Goal: Information Seeking & Learning: Learn about a topic

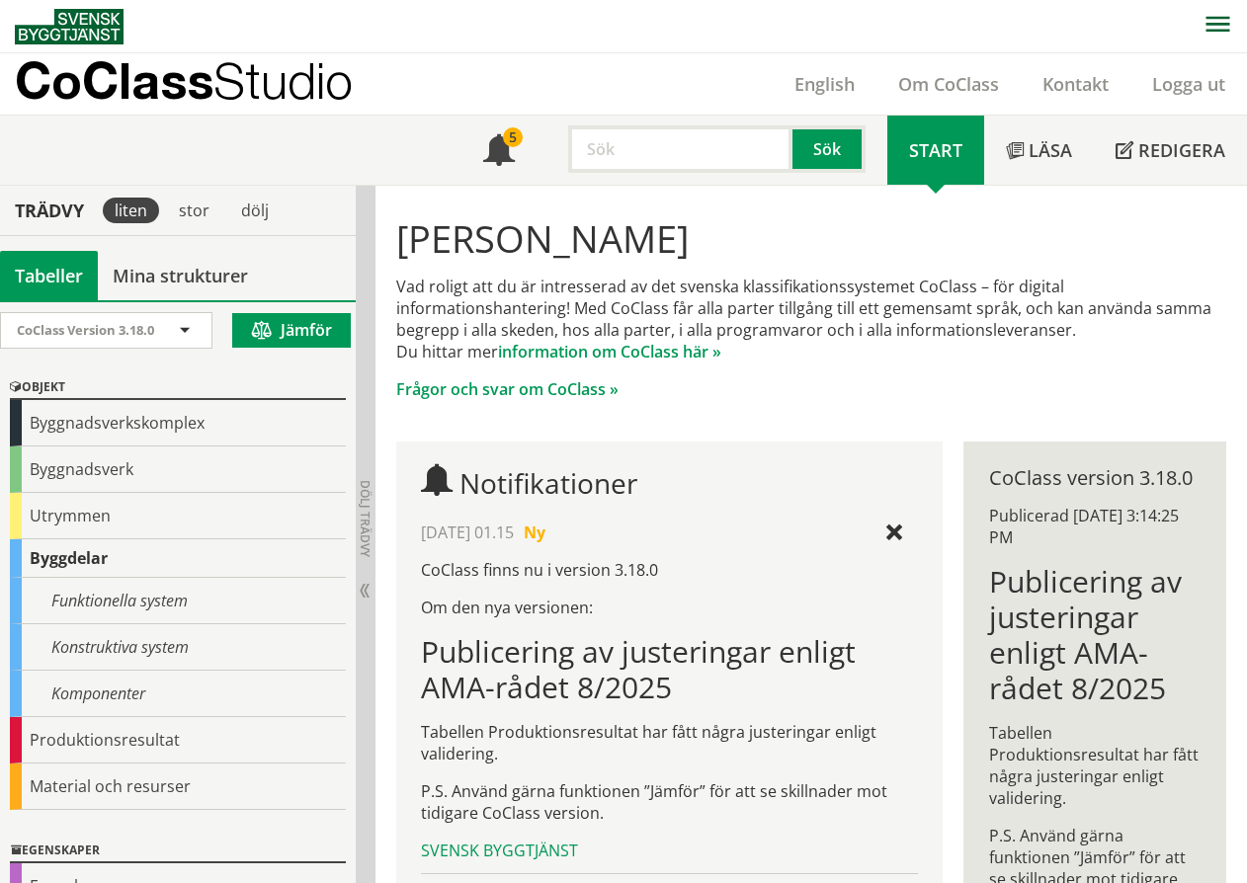
click at [66, 560] on div "Byggdelar" at bounding box center [178, 559] width 336 height 39
click at [54, 551] on div "Byggdelar" at bounding box center [178, 559] width 336 height 39
click at [93, 558] on div "Byggdelar" at bounding box center [178, 559] width 336 height 39
click at [80, 564] on div "Byggdelar" at bounding box center [178, 559] width 336 height 39
click at [56, 553] on div "Byggdelar" at bounding box center [178, 559] width 336 height 39
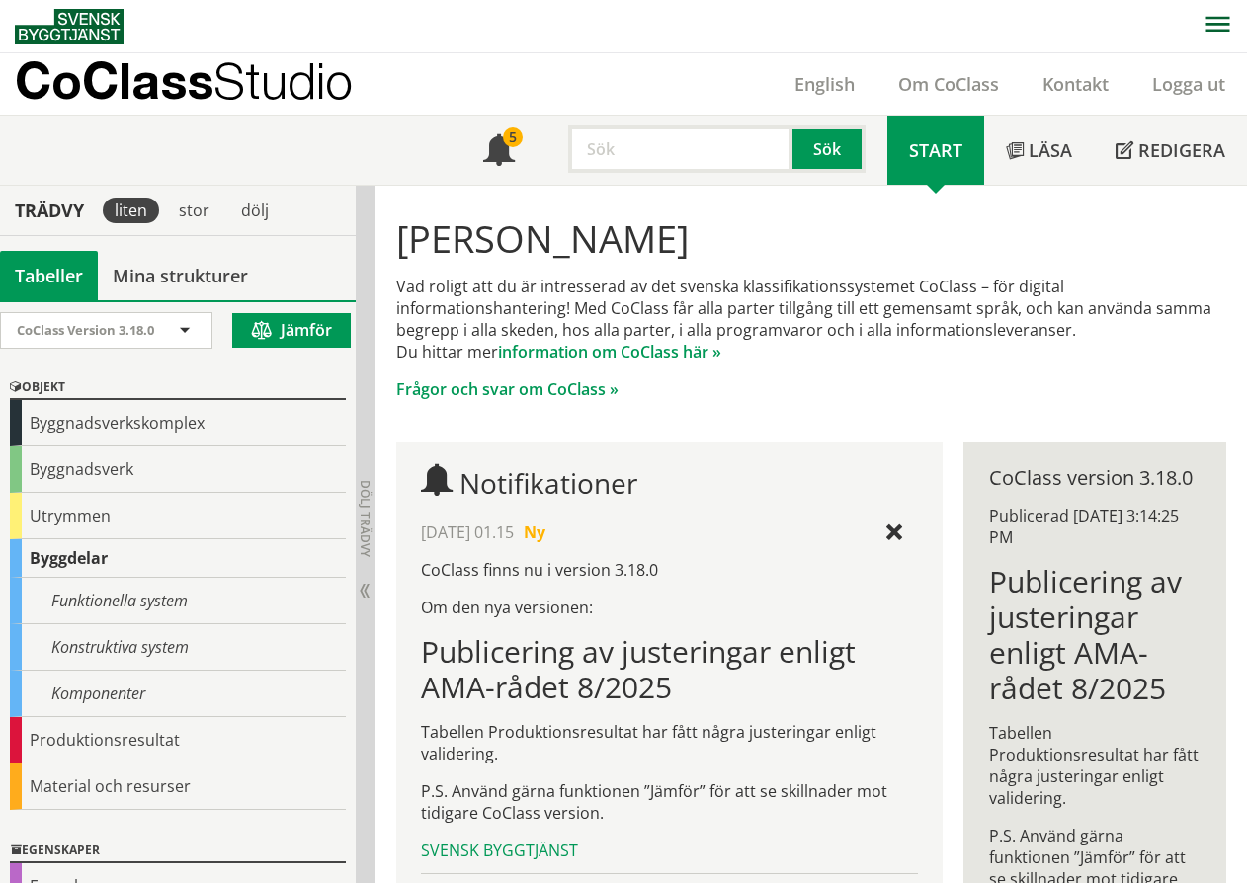
click at [535, 301] on p "Vad roligt att du är intresserad av det svenska klassifikationssystemet CoClass…" at bounding box center [811, 319] width 831 height 87
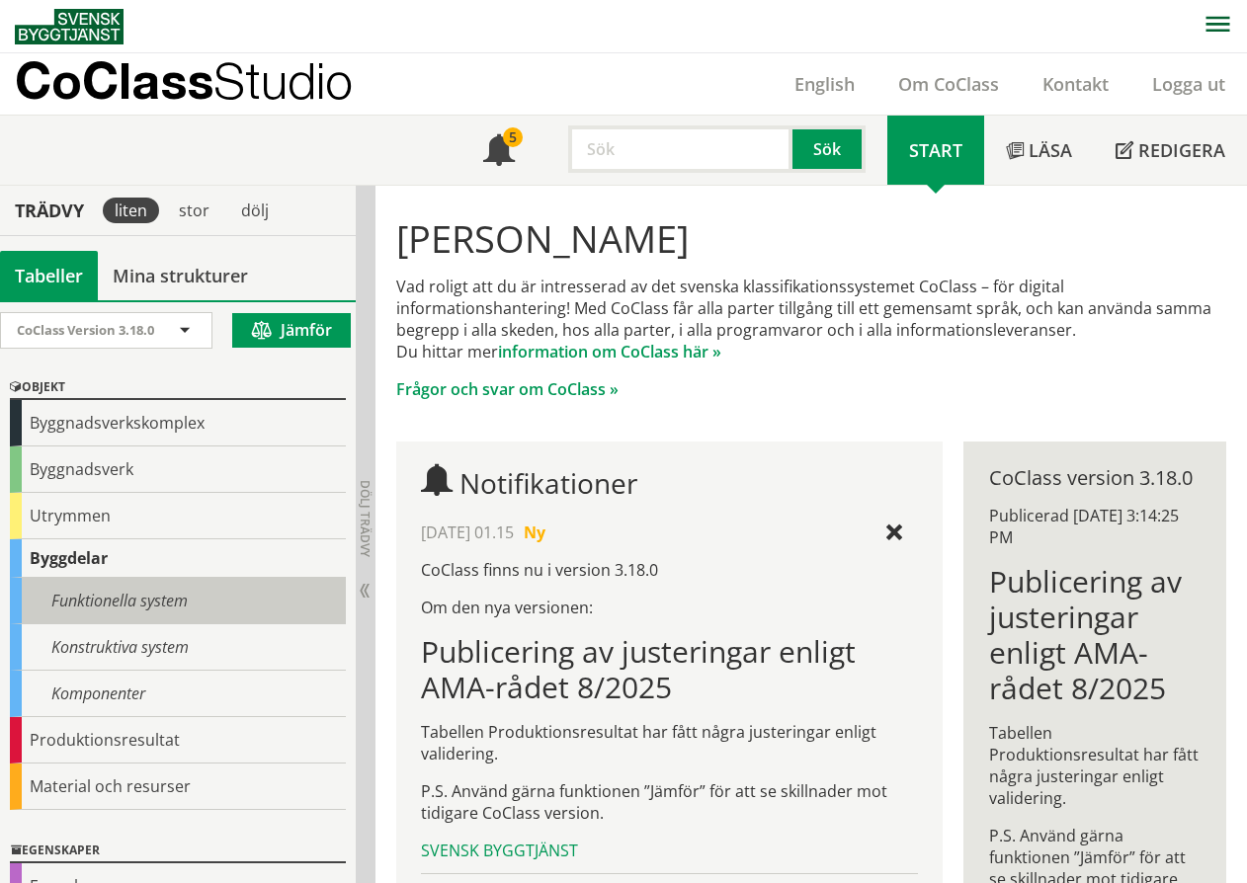
click at [116, 596] on div "Funktionella system" at bounding box center [178, 601] width 336 height 46
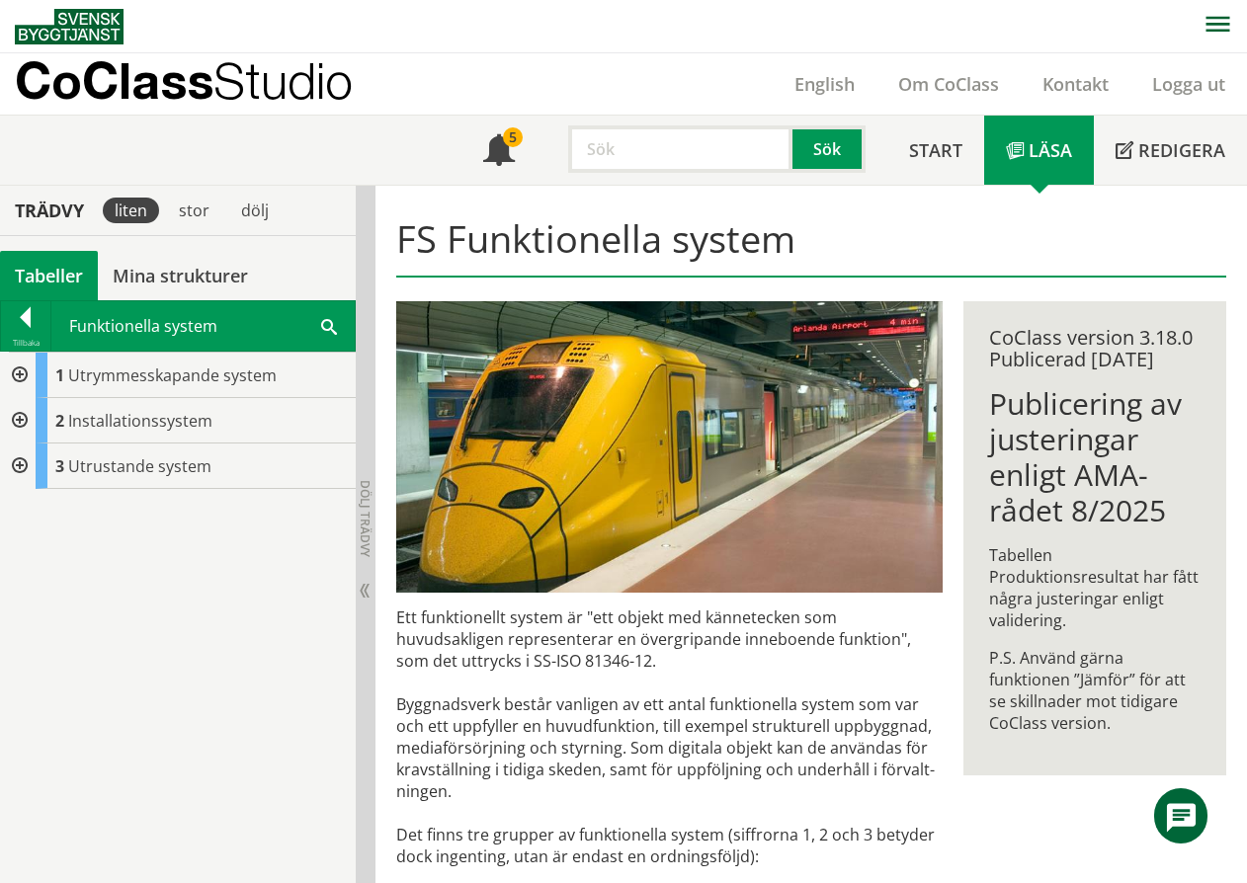
click at [25, 377] on div at bounding box center [18, 375] width 36 height 45
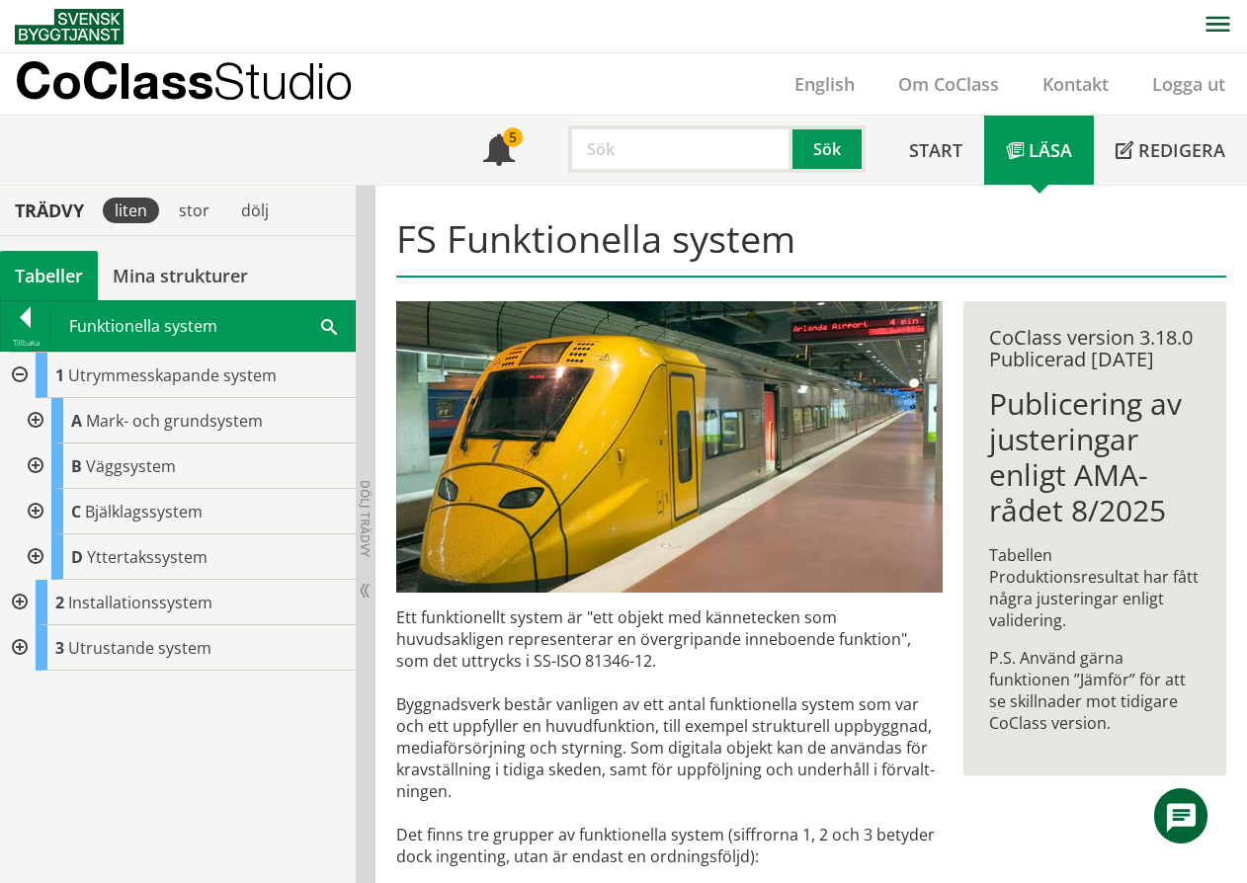
click at [22, 372] on div at bounding box center [18, 375] width 36 height 45
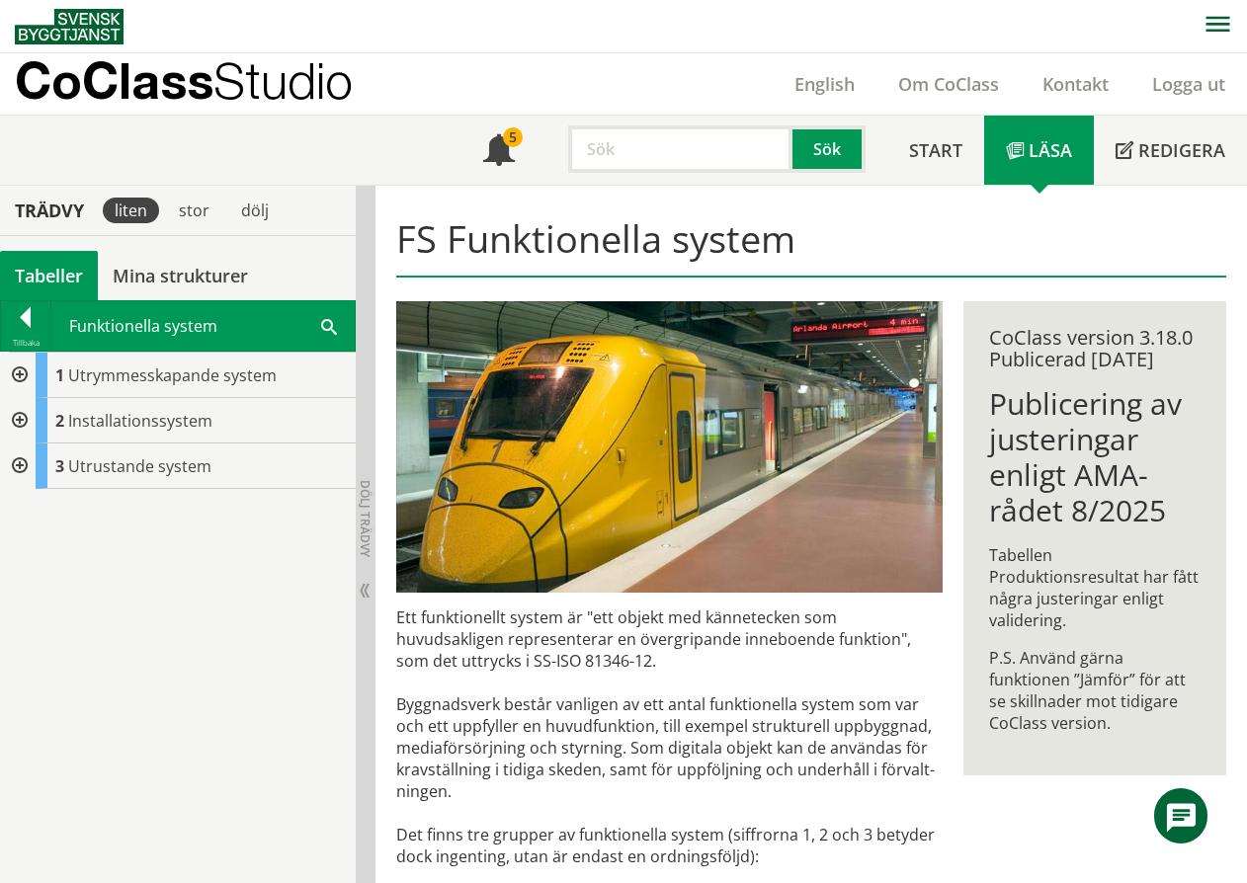
click at [18, 372] on div at bounding box center [18, 375] width 36 height 45
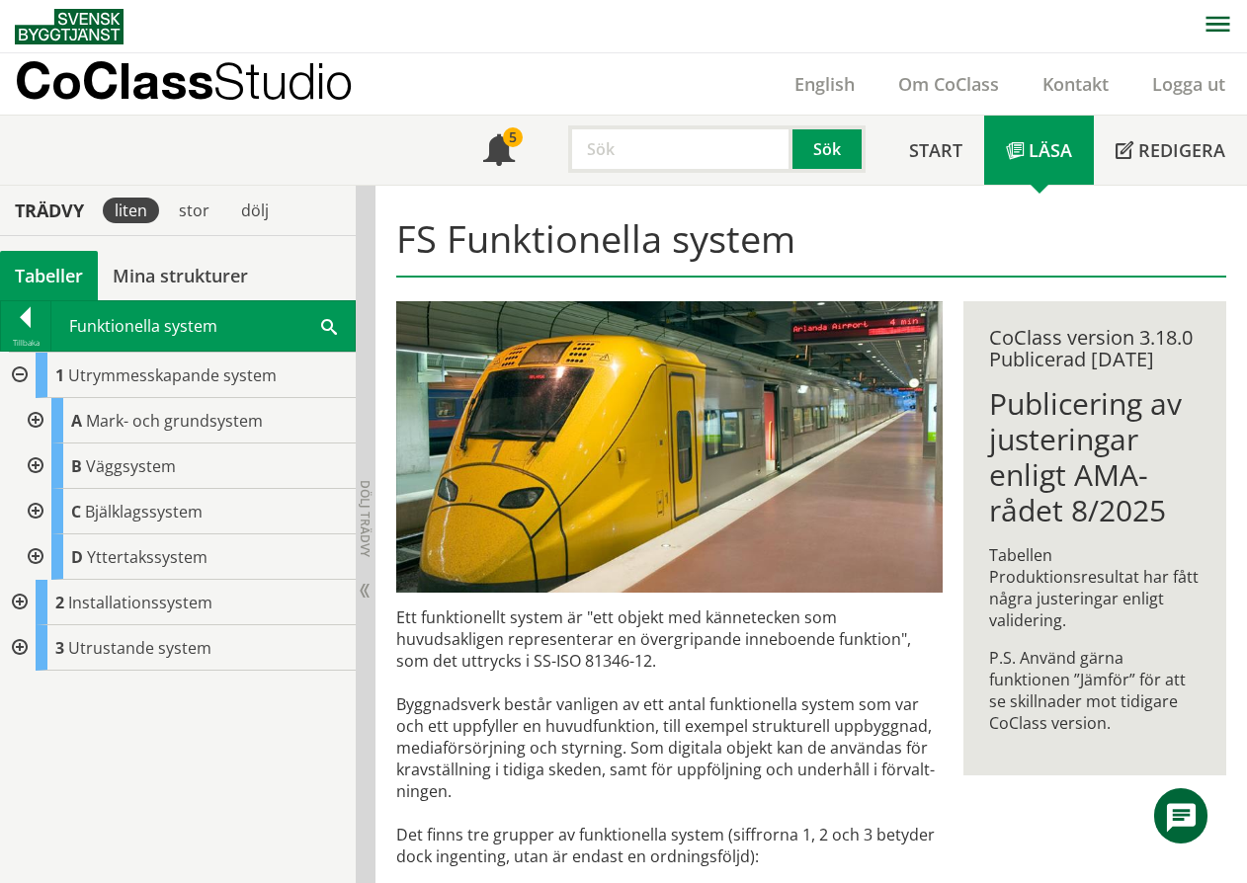
click at [25, 369] on div at bounding box center [18, 375] width 36 height 45
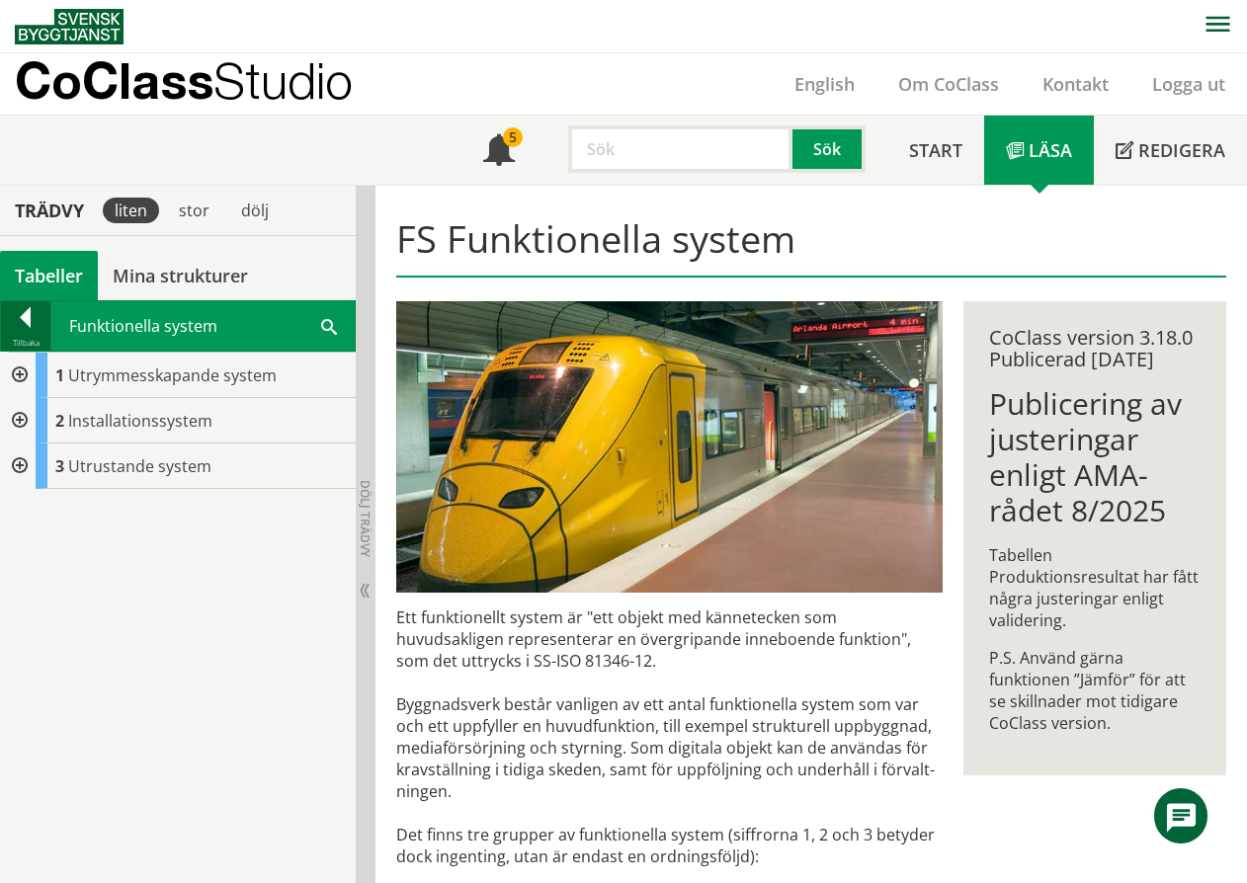
click at [27, 325] on div at bounding box center [25, 321] width 49 height 28
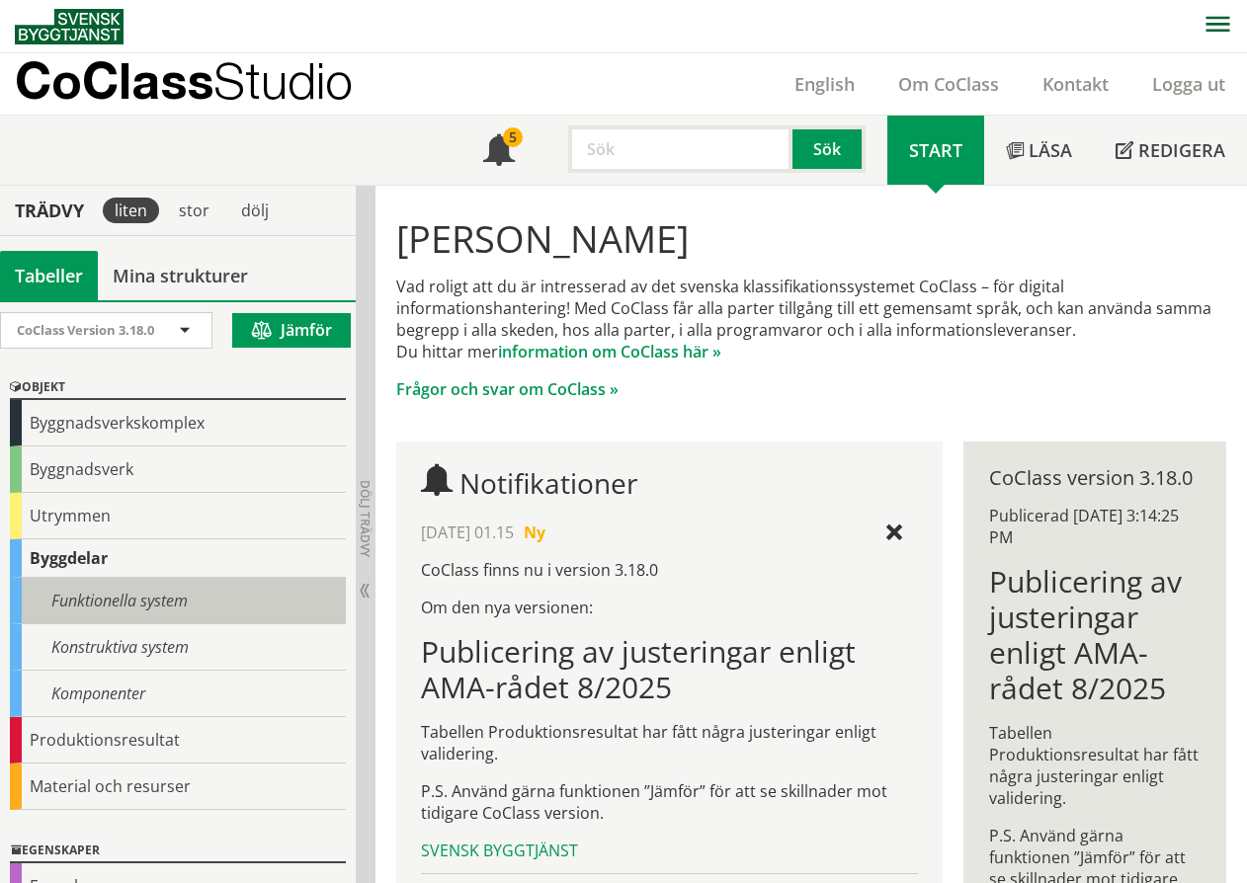
click at [139, 604] on div "Funktionella system" at bounding box center [178, 601] width 336 height 46
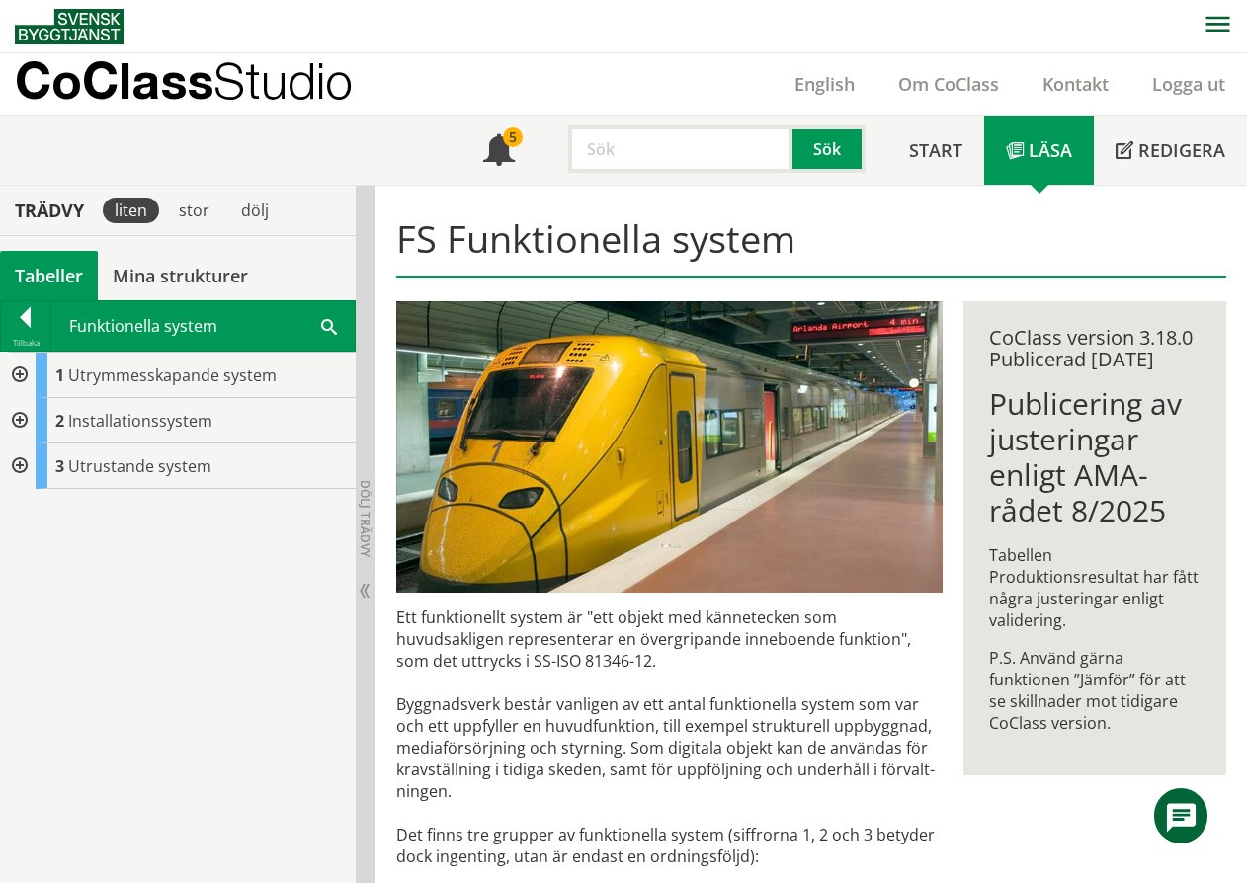
click at [19, 374] on div at bounding box center [18, 375] width 36 height 45
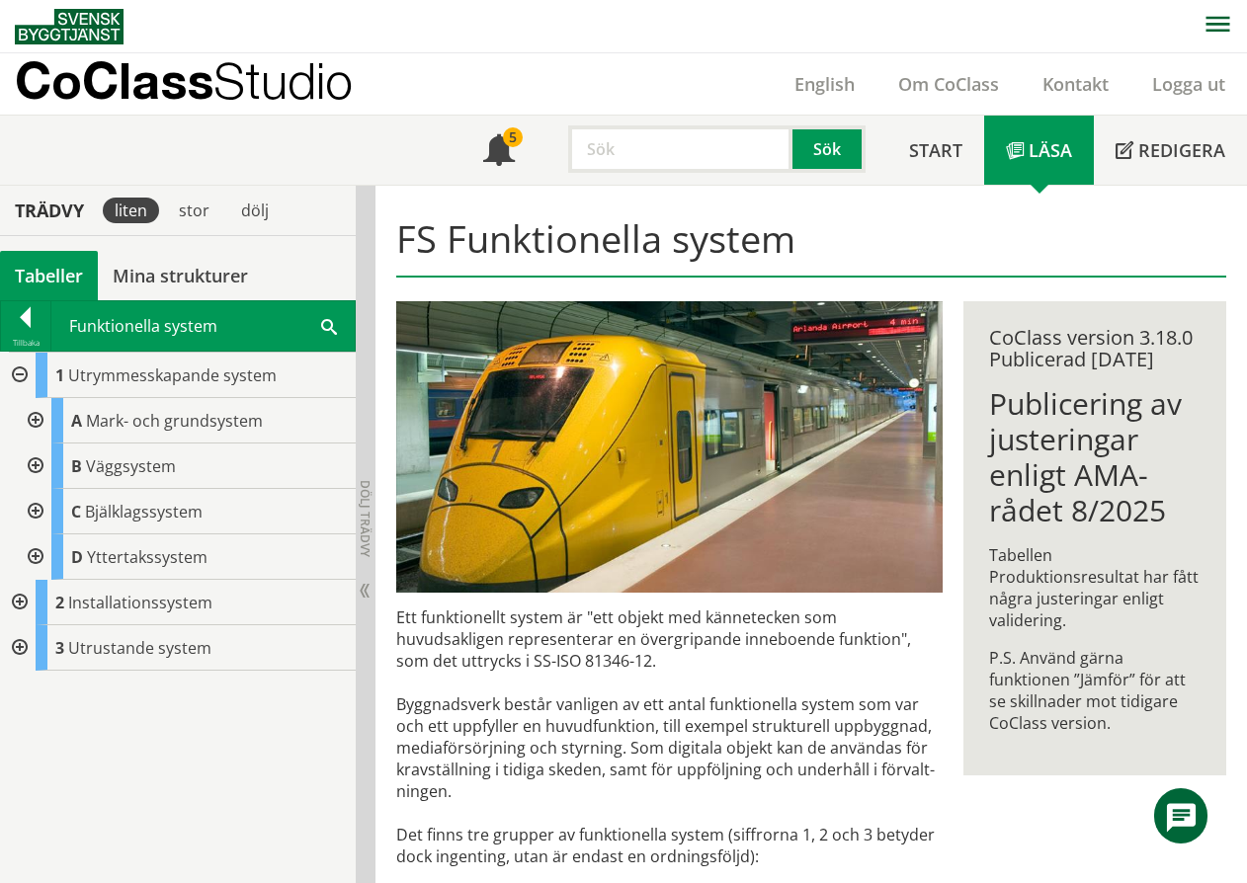
click at [31, 416] on div at bounding box center [34, 420] width 36 height 45
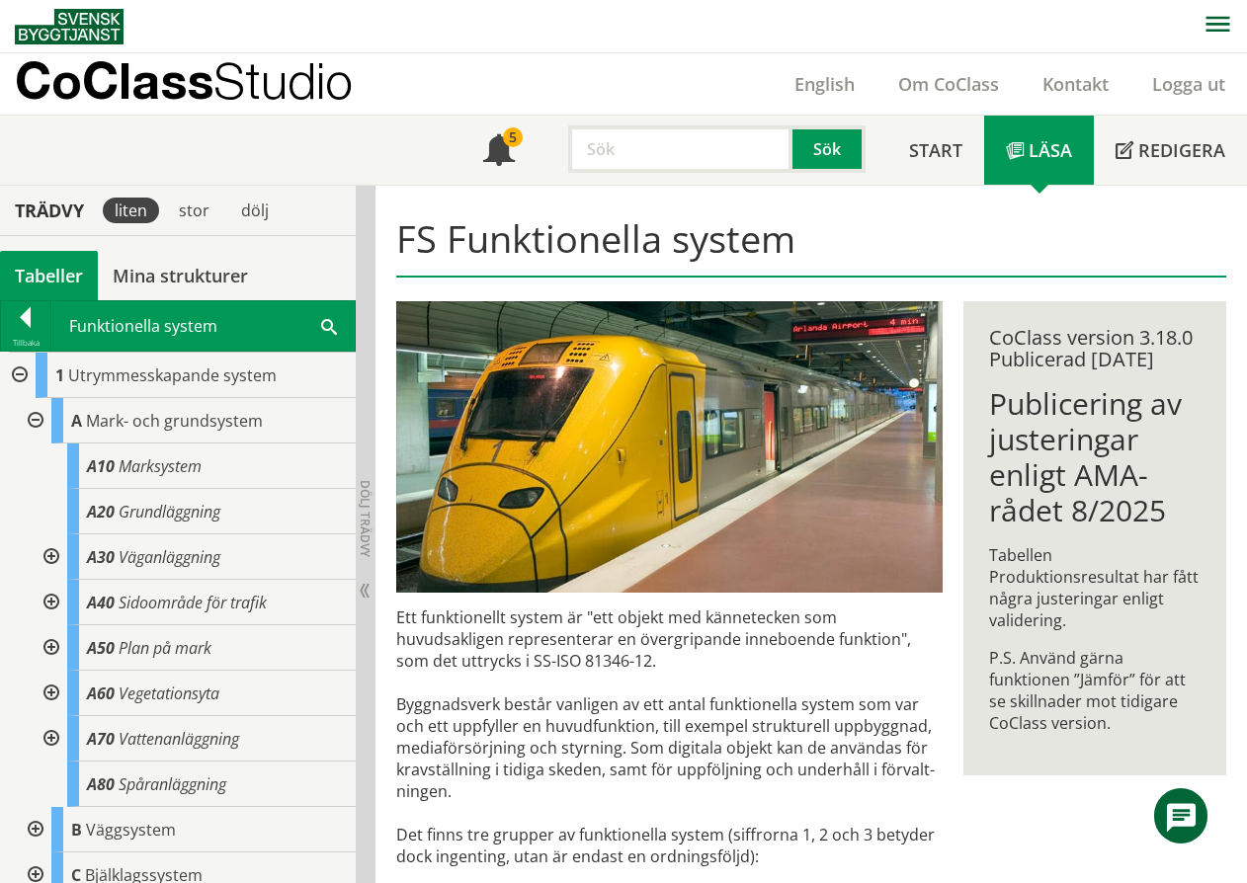
click at [52, 558] on div at bounding box center [50, 557] width 36 height 45
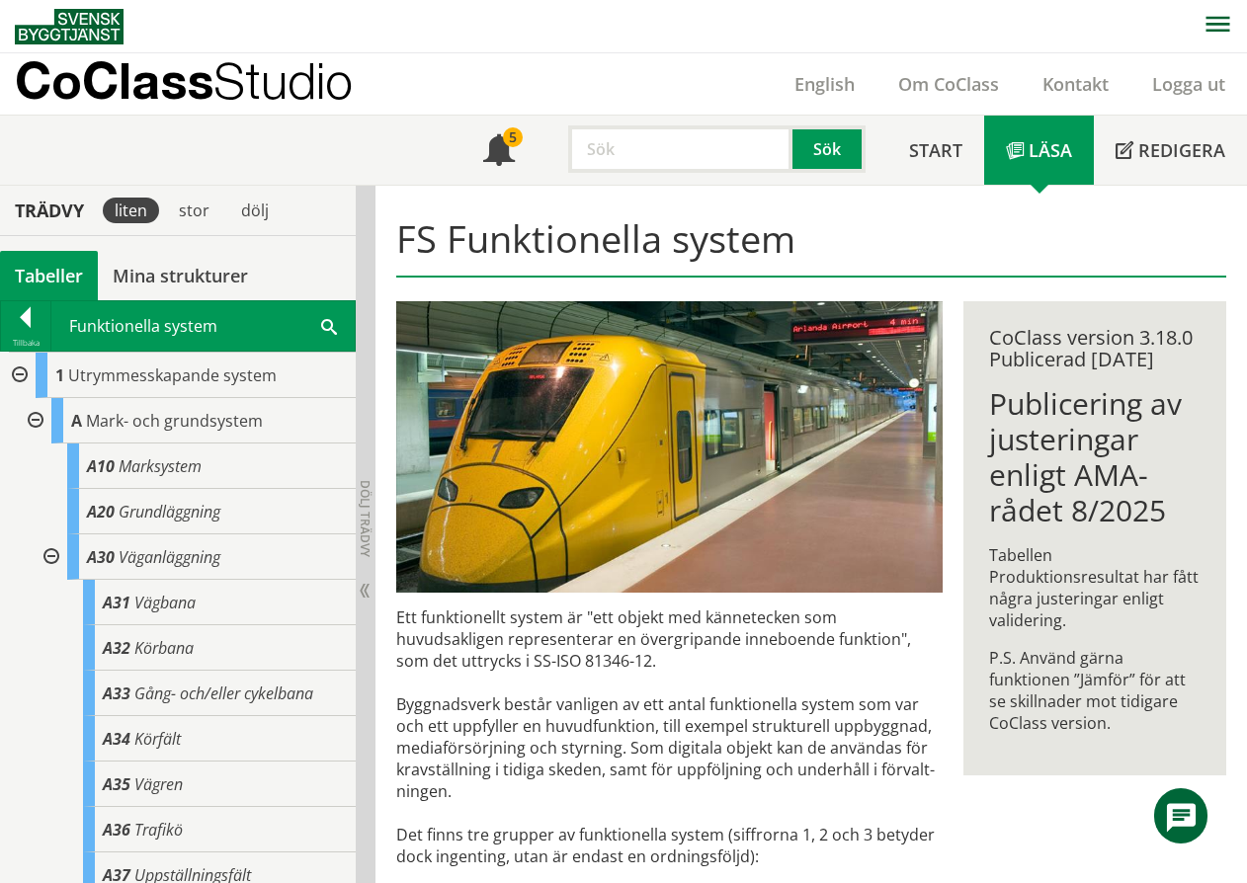
click at [53, 551] on div at bounding box center [50, 557] width 36 height 45
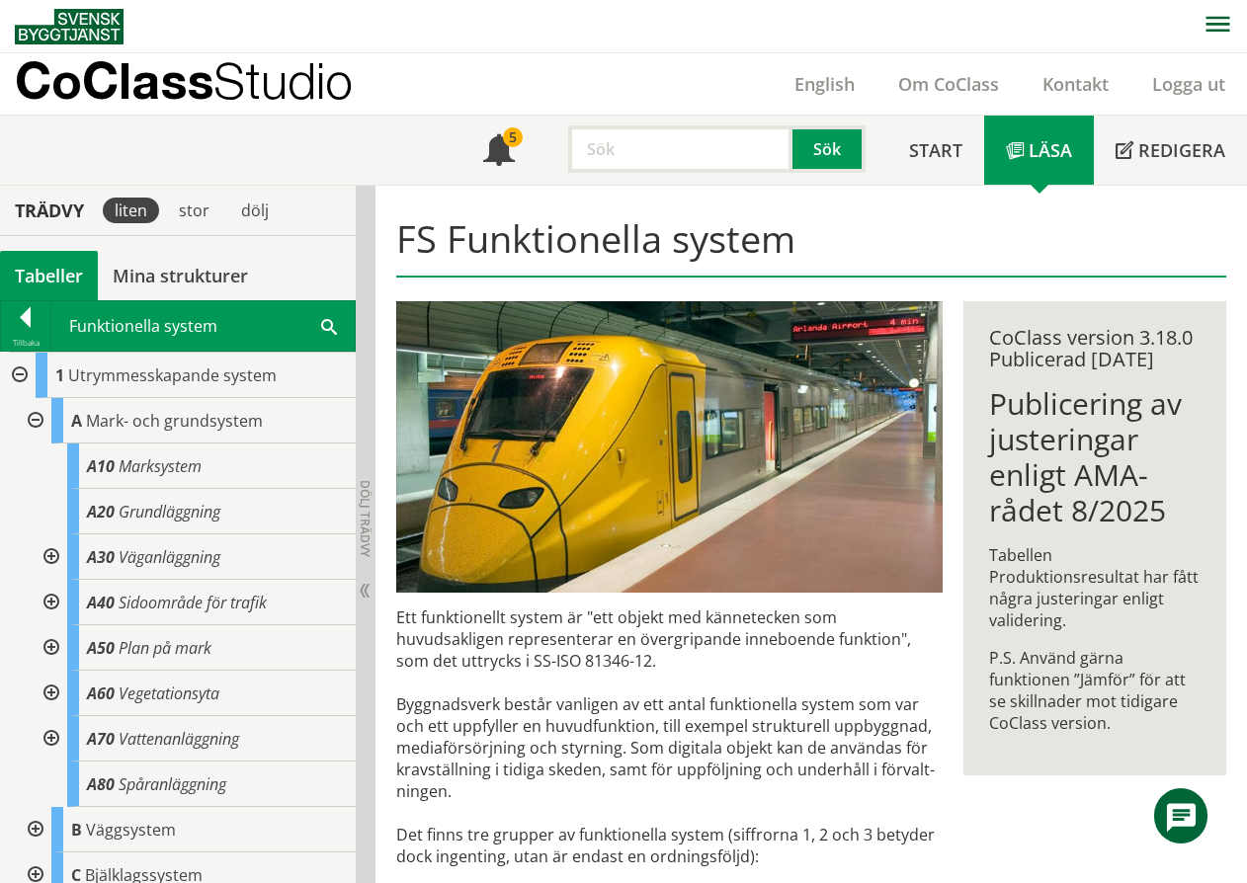
click at [40, 418] on div at bounding box center [34, 420] width 36 height 45
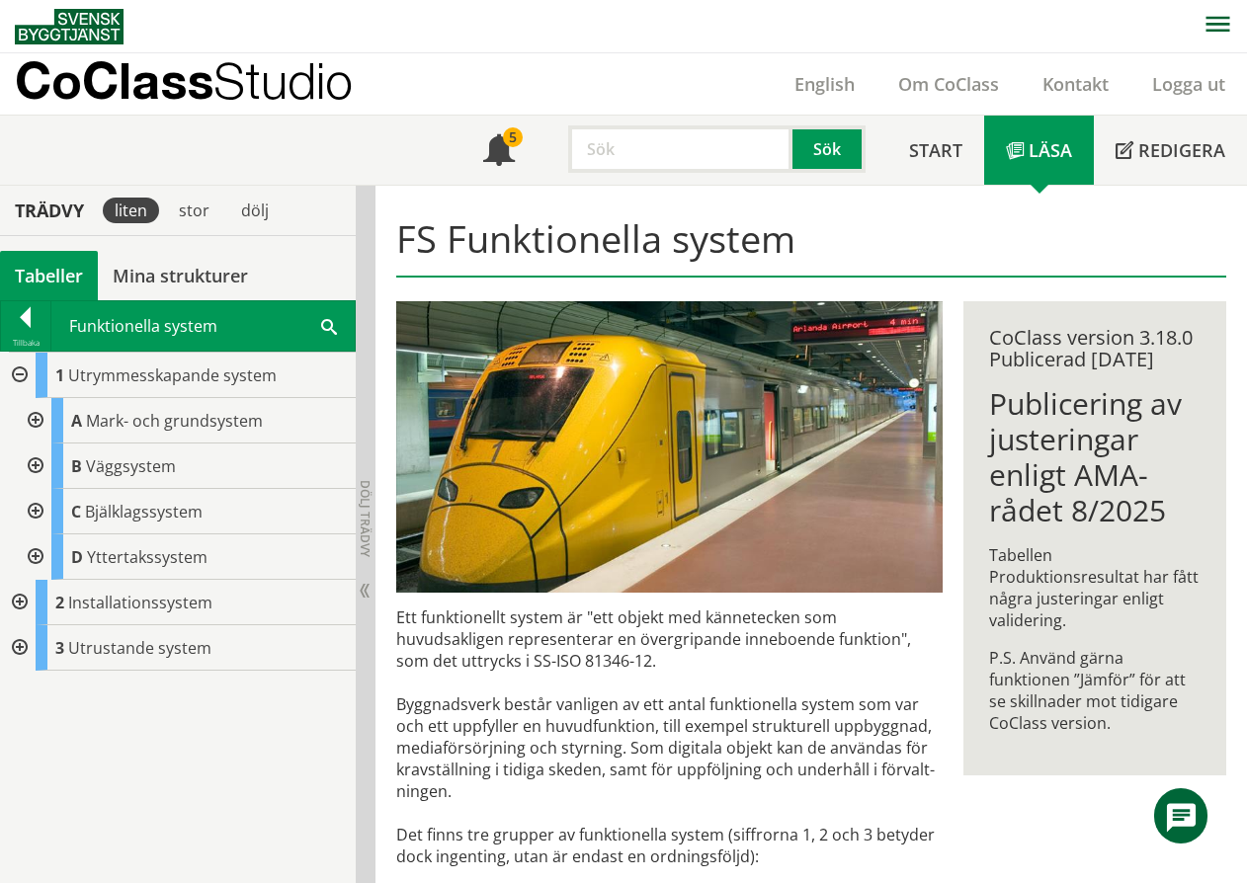
click at [36, 465] on div at bounding box center [34, 466] width 36 height 45
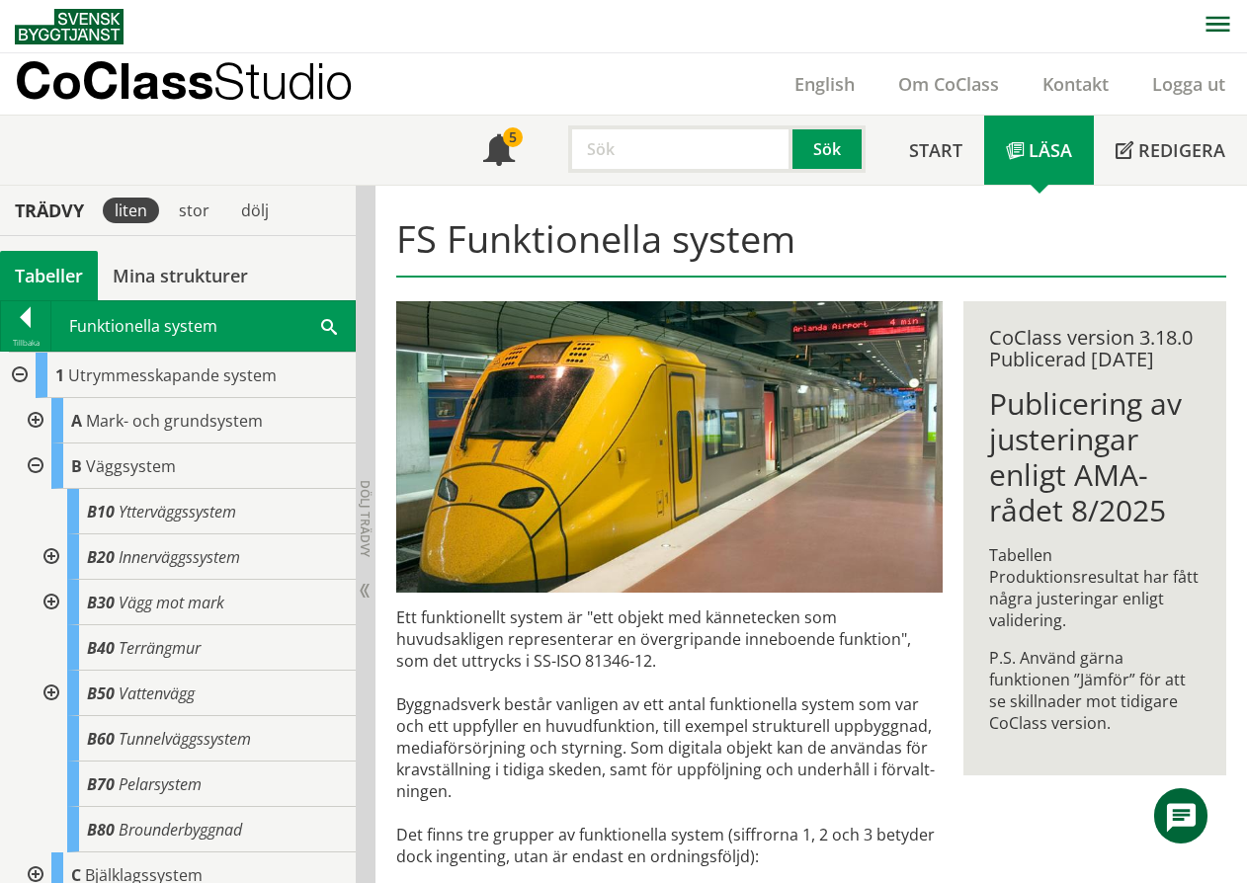
click at [36, 465] on div at bounding box center [34, 466] width 36 height 45
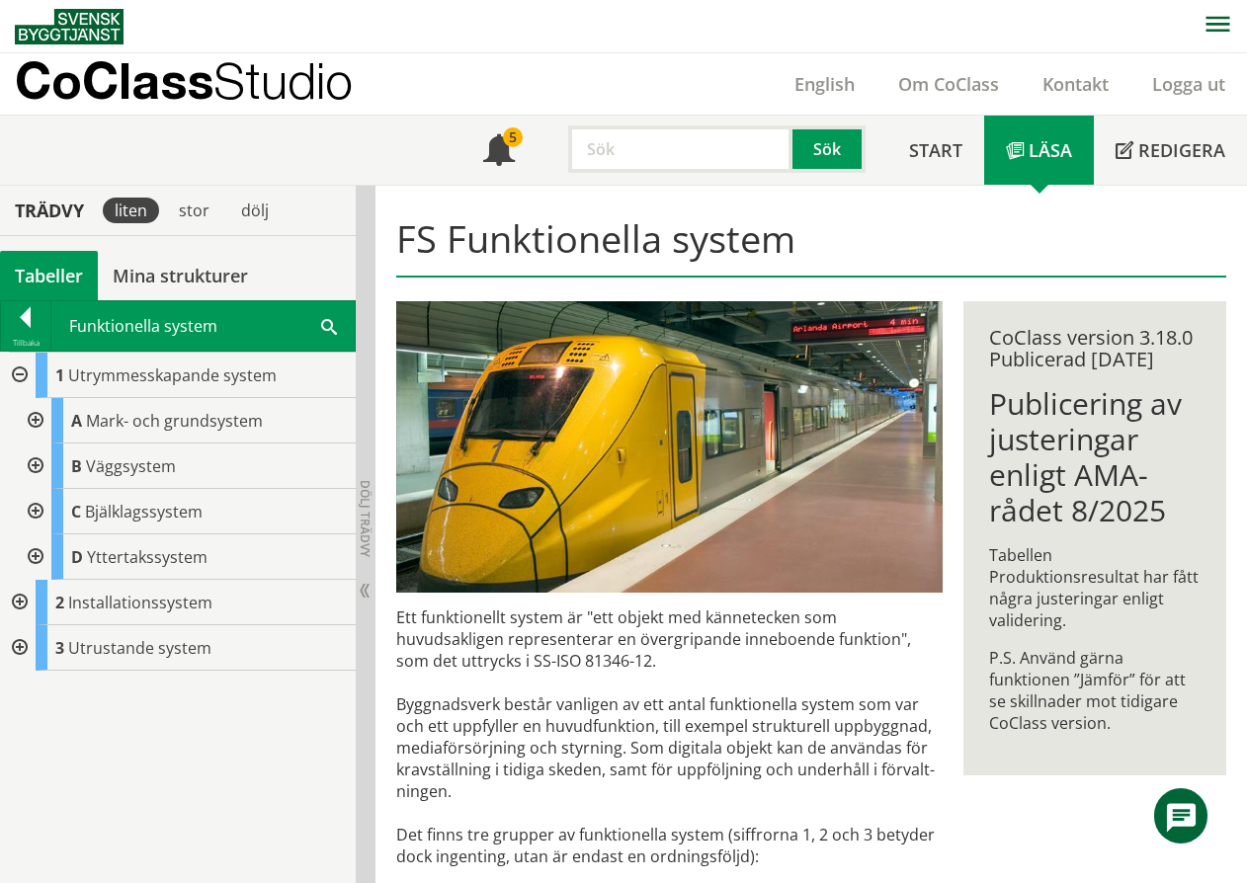
click at [35, 423] on div at bounding box center [34, 420] width 36 height 45
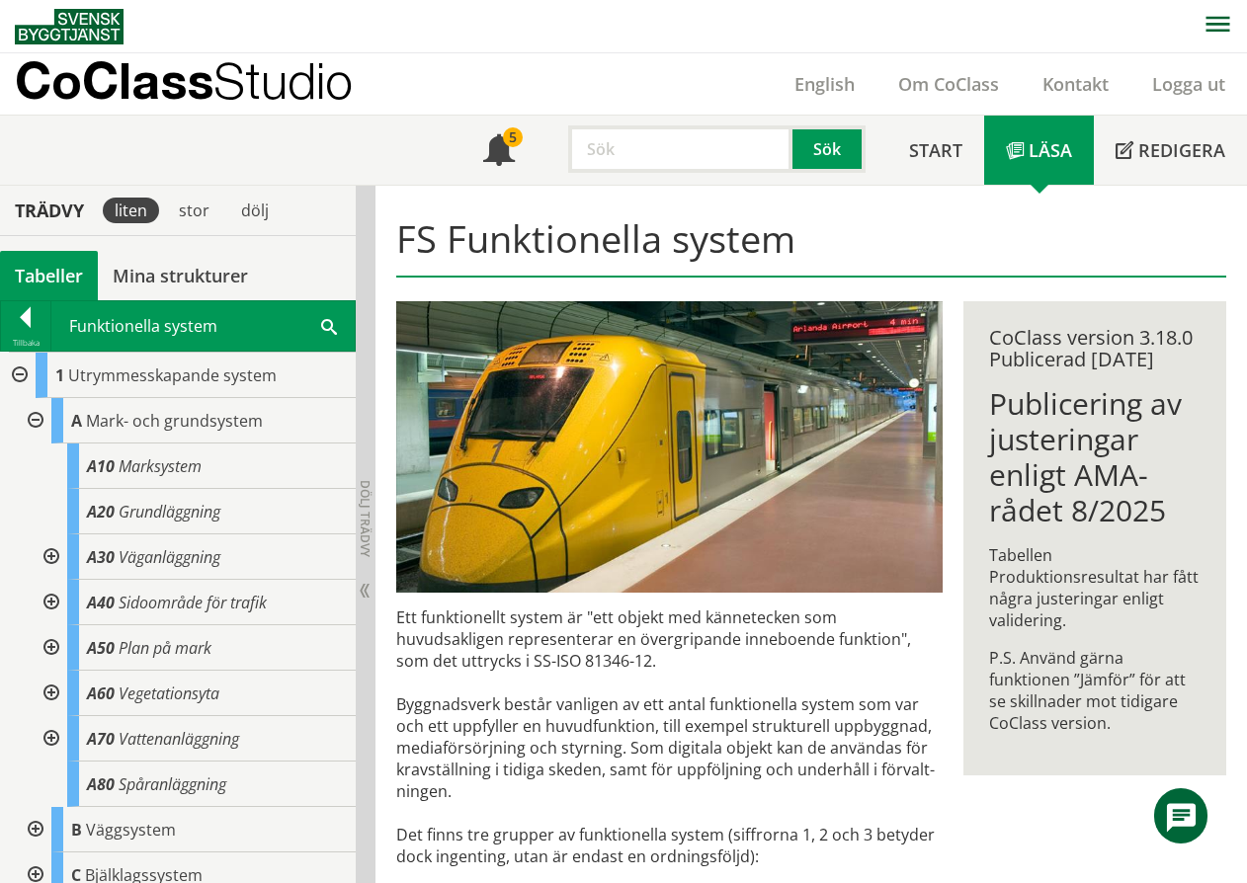
click at [47, 556] on div at bounding box center [50, 557] width 36 height 45
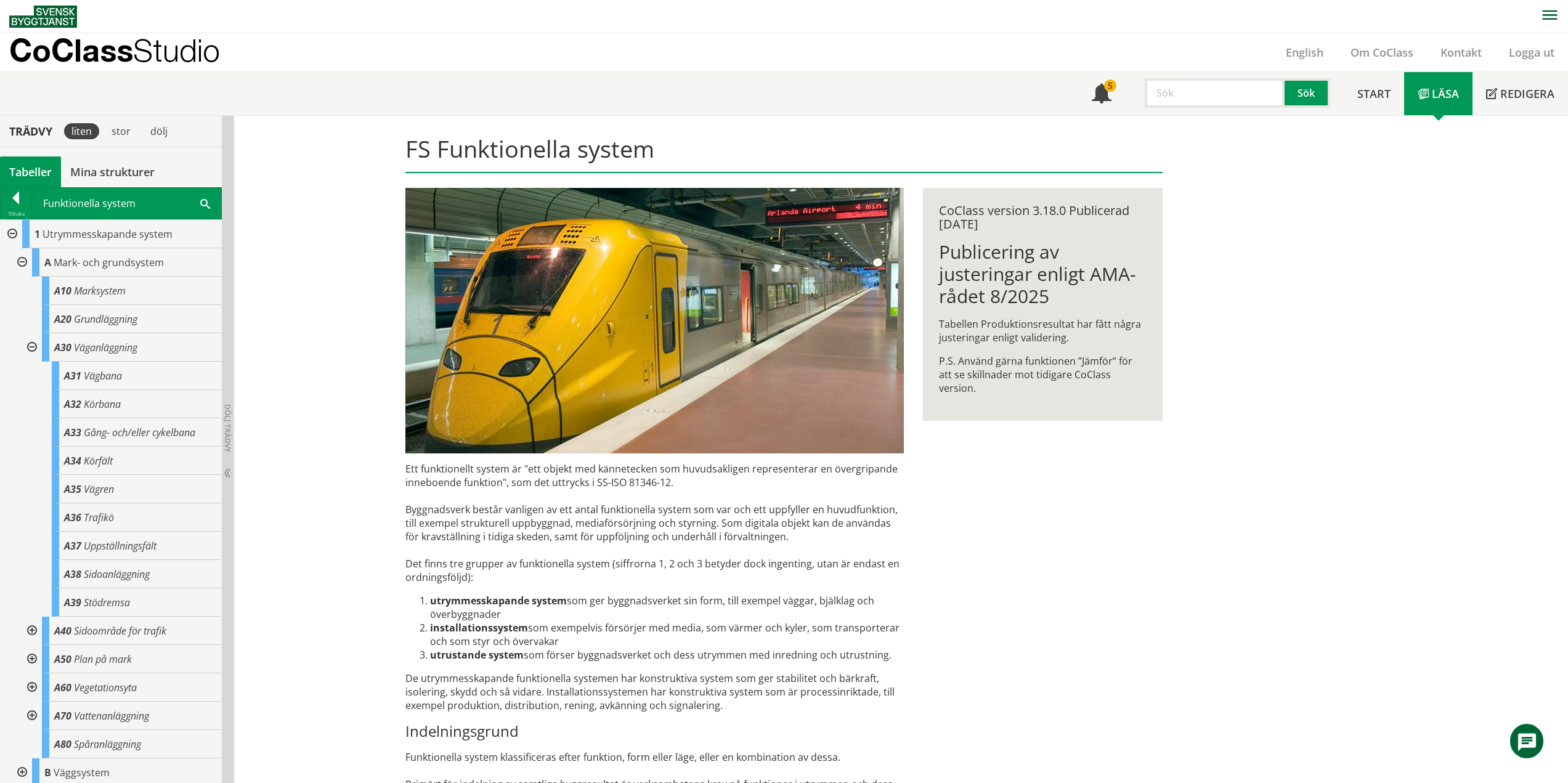
click at [31, 343] on div at bounding box center [31, 347] width 22 height 28
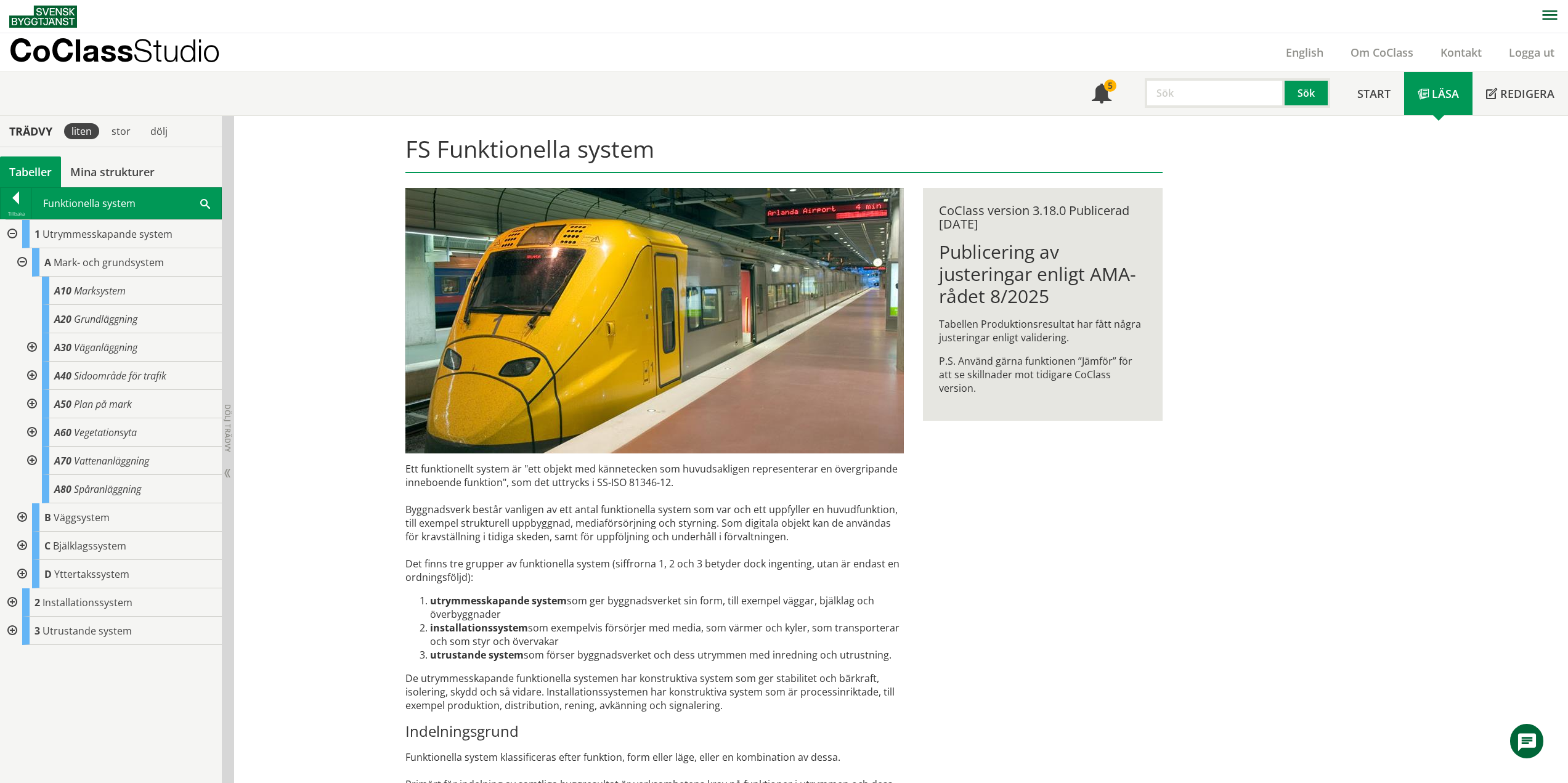
click at [15, 233] on div at bounding box center [11, 234] width 22 height 28
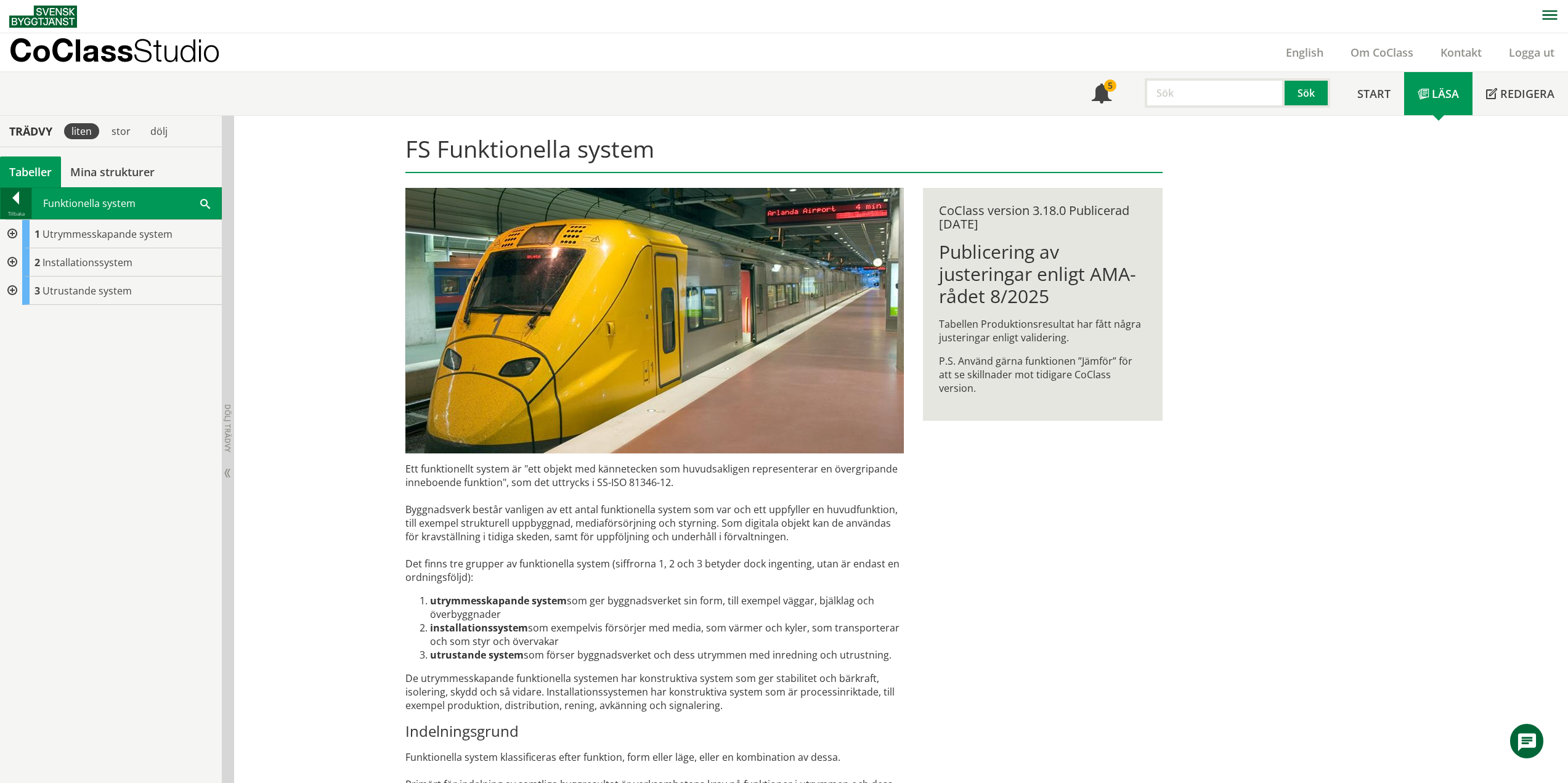
click at [8, 213] on div "Tillbaka" at bounding box center [16, 214] width 31 height 10
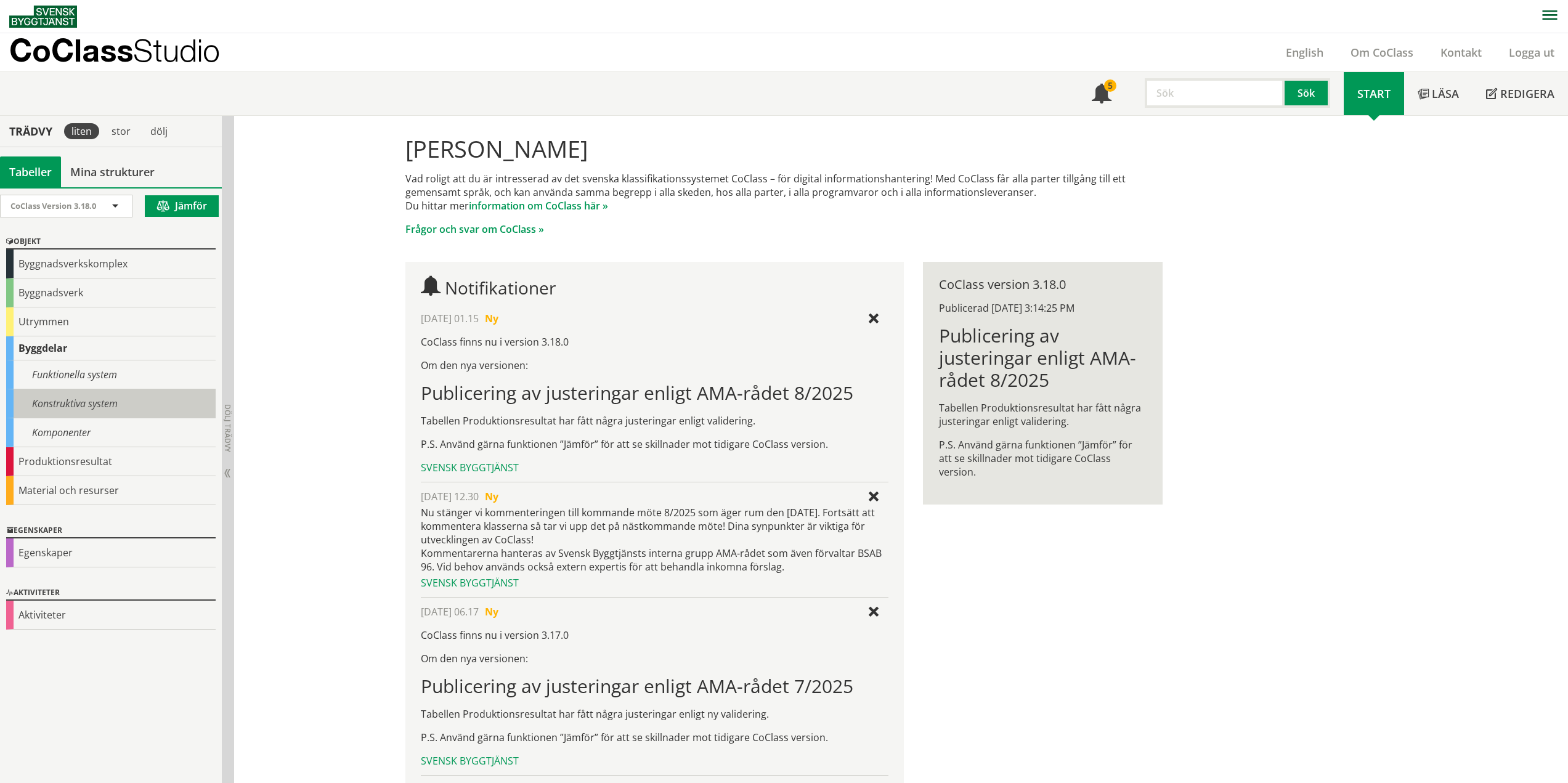
click at [66, 404] on div "Konstruktiva system" at bounding box center [111, 404] width 209 height 29
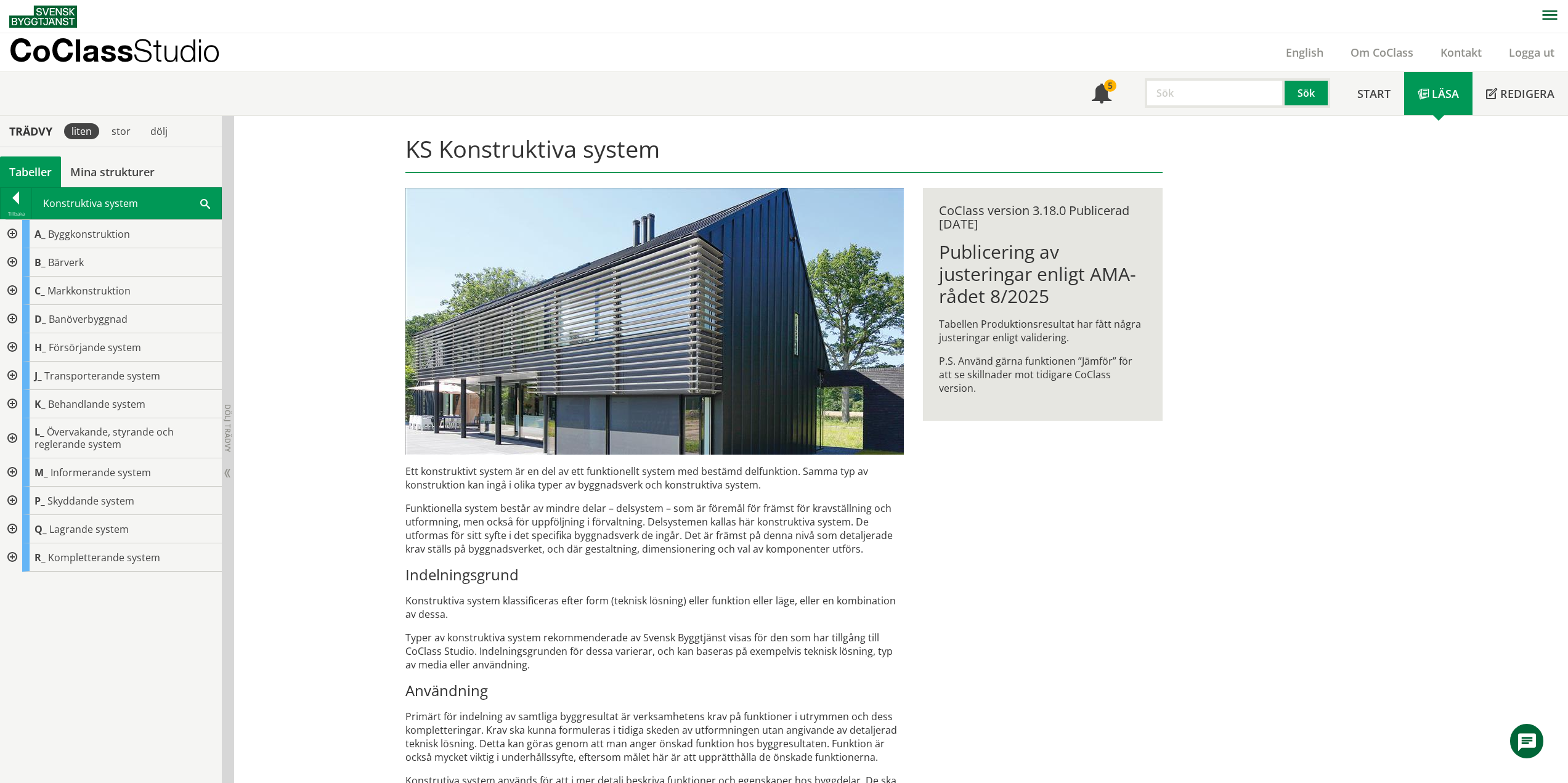
click at [12, 262] on div at bounding box center [11, 262] width 22 height 28
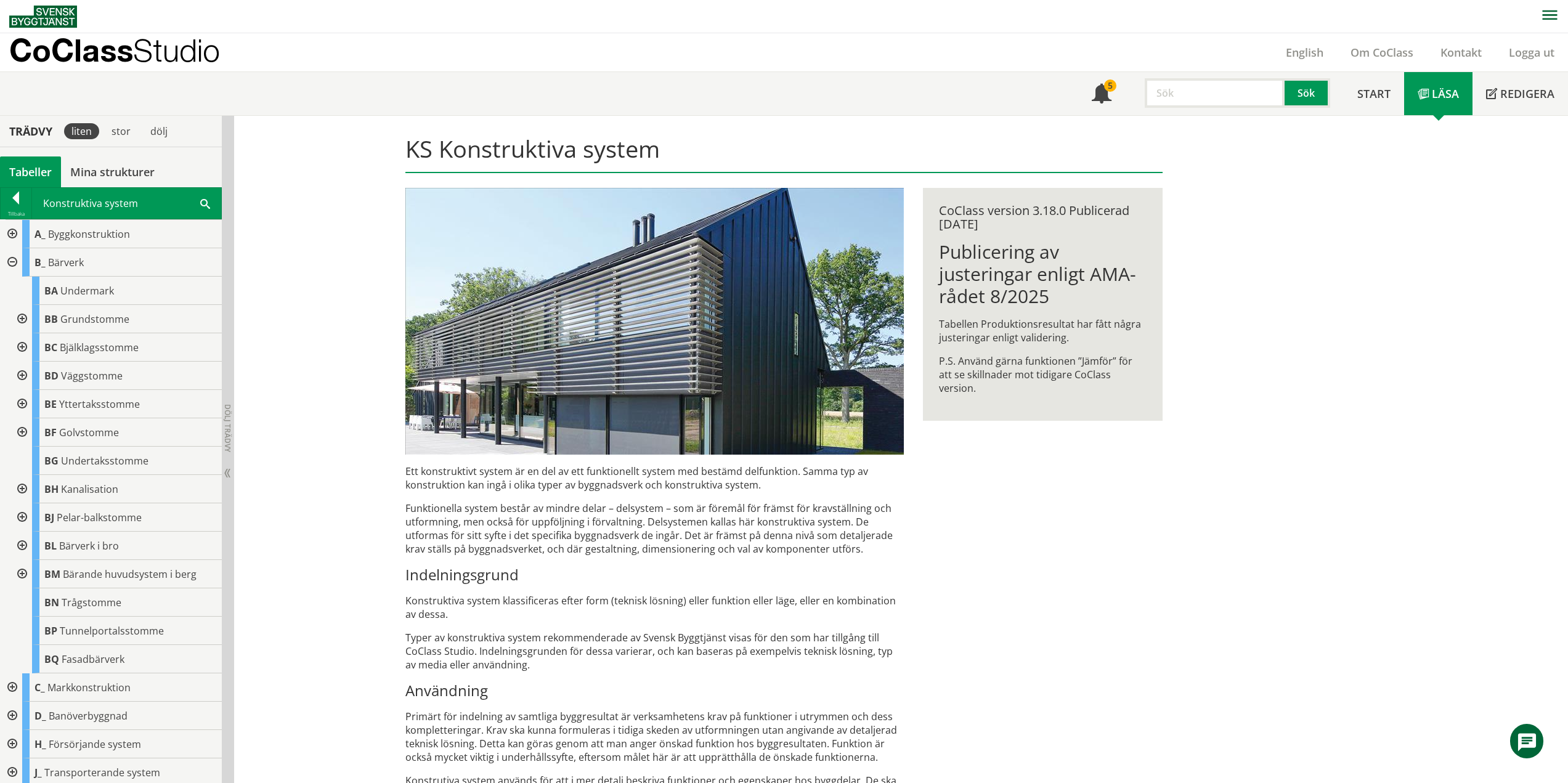
click at [23, 345] on div at bounding box center [21, 347] width 22 height 28
click at [31, 377] on div at bounding box center [31, 375] width 22 height 28
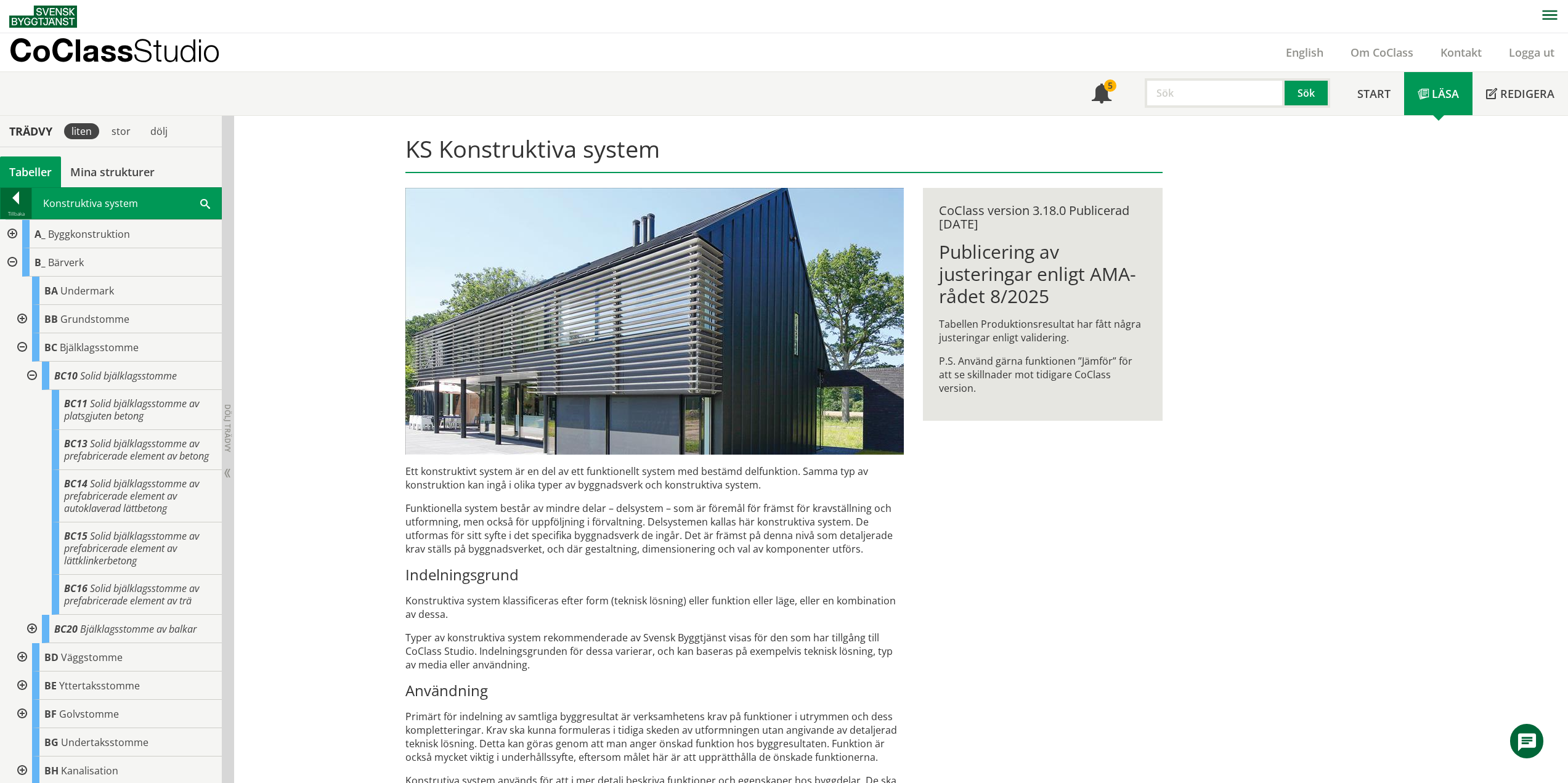
click at [7, 202] on div at bounding box center [16, 200] width 31 height 17
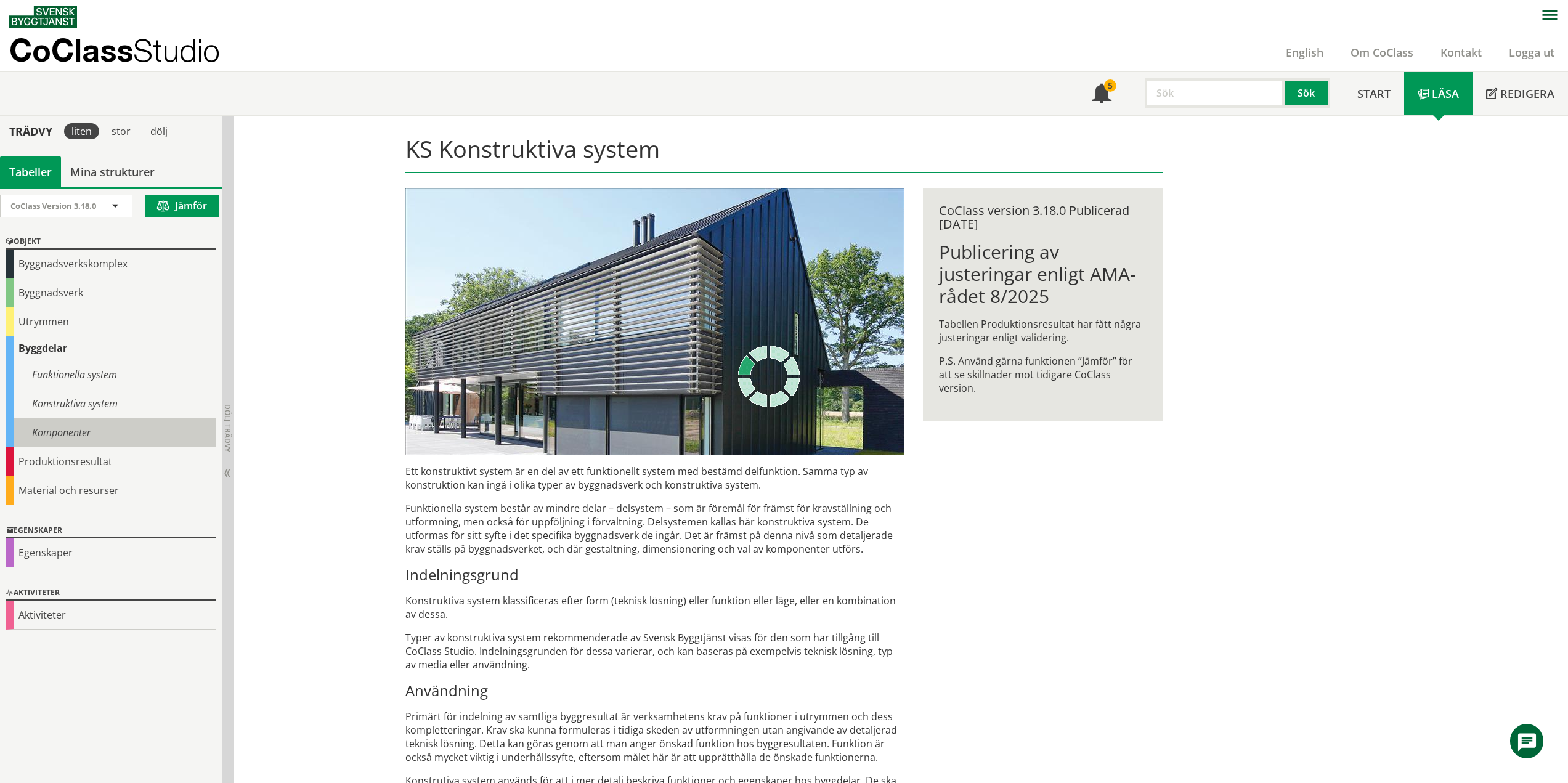
click at [58, 433] on div "Komponenter" at bounding box center [111, 433] width 209 height 29
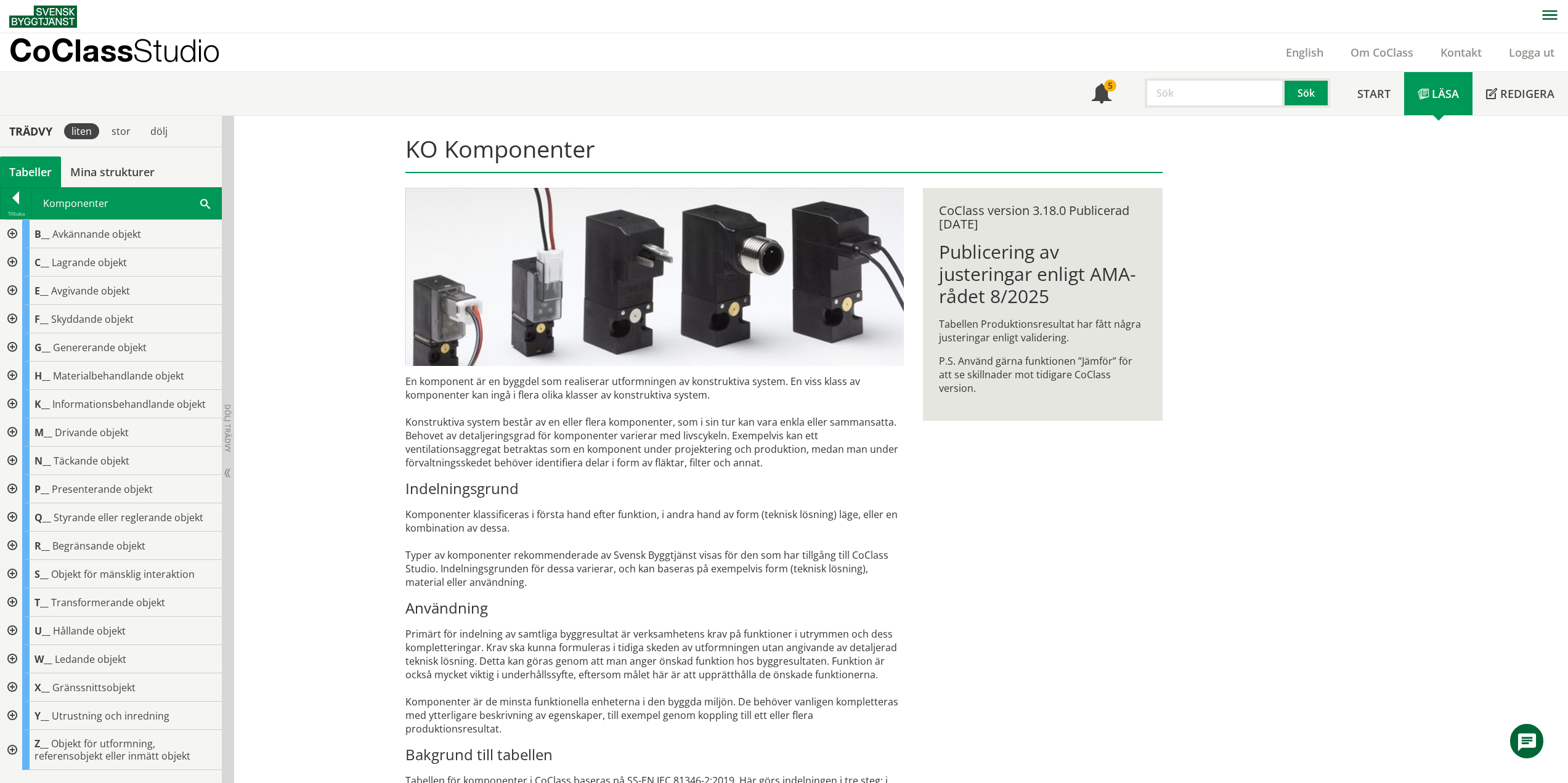
click at [14, 550] on div at bounding box center [11, 630] width 22 height 28
click at [12, 550] on div at bounding box center [11, 630] width 22 height 28
click at [15, 517] on div at bounding box center [11, 517] width 22 height 28
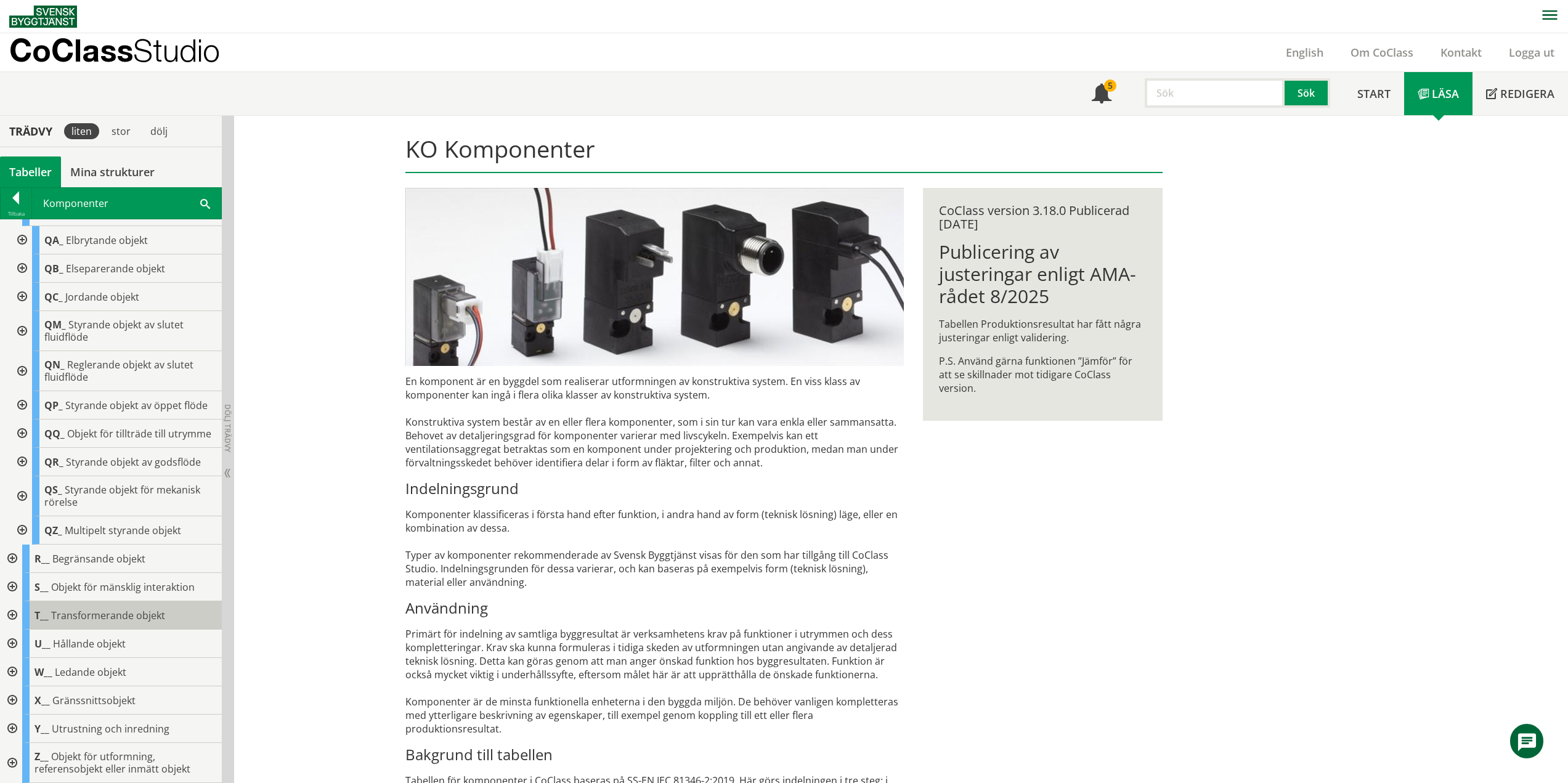
scroll to position [308, 0]
click at [26, 430] on div at bounding box center [21, 433] width 22 height 28
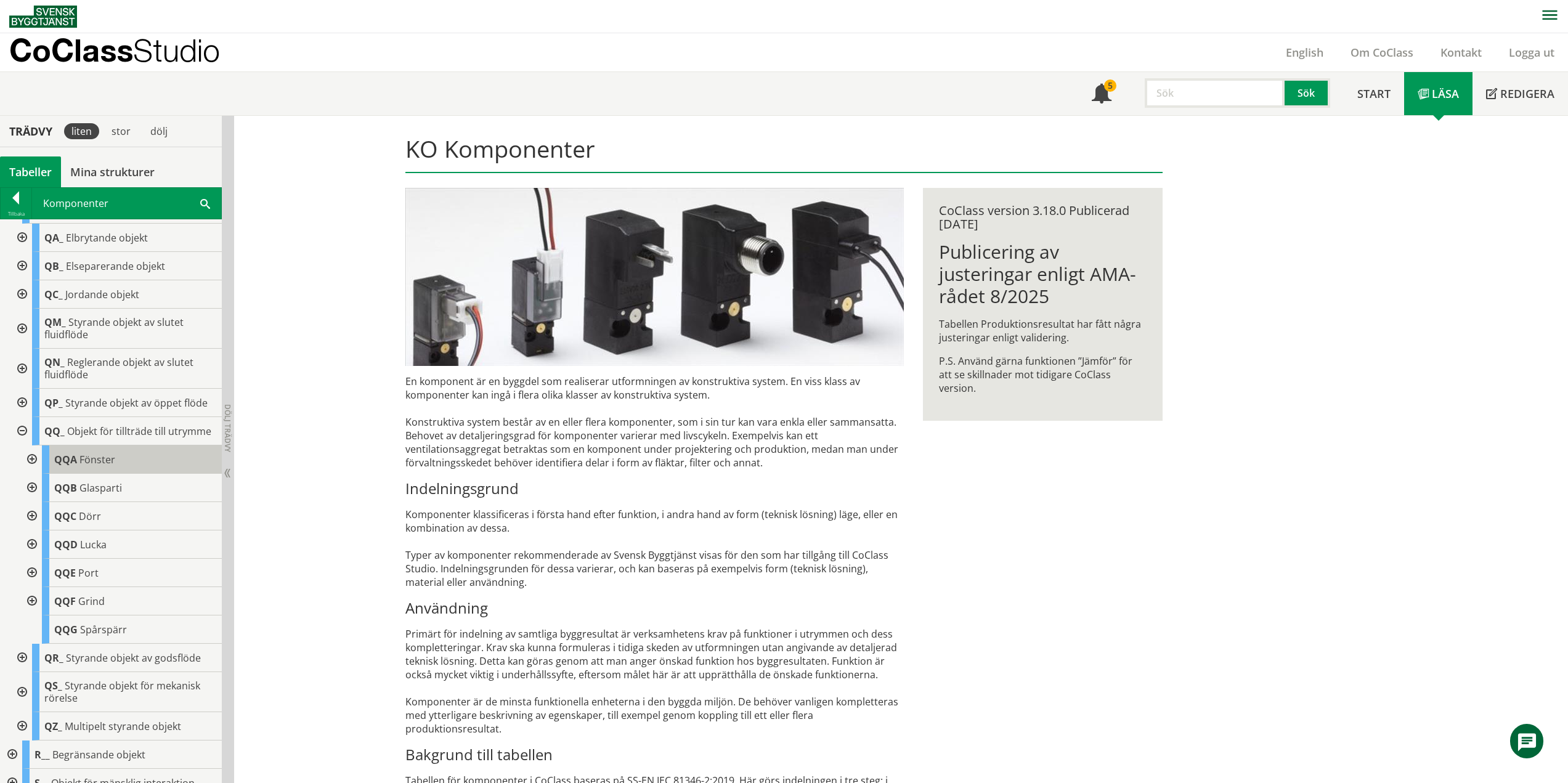
click at [84, 466] on span "Fönster" at bounding box center [97, 459] width 36 height 14
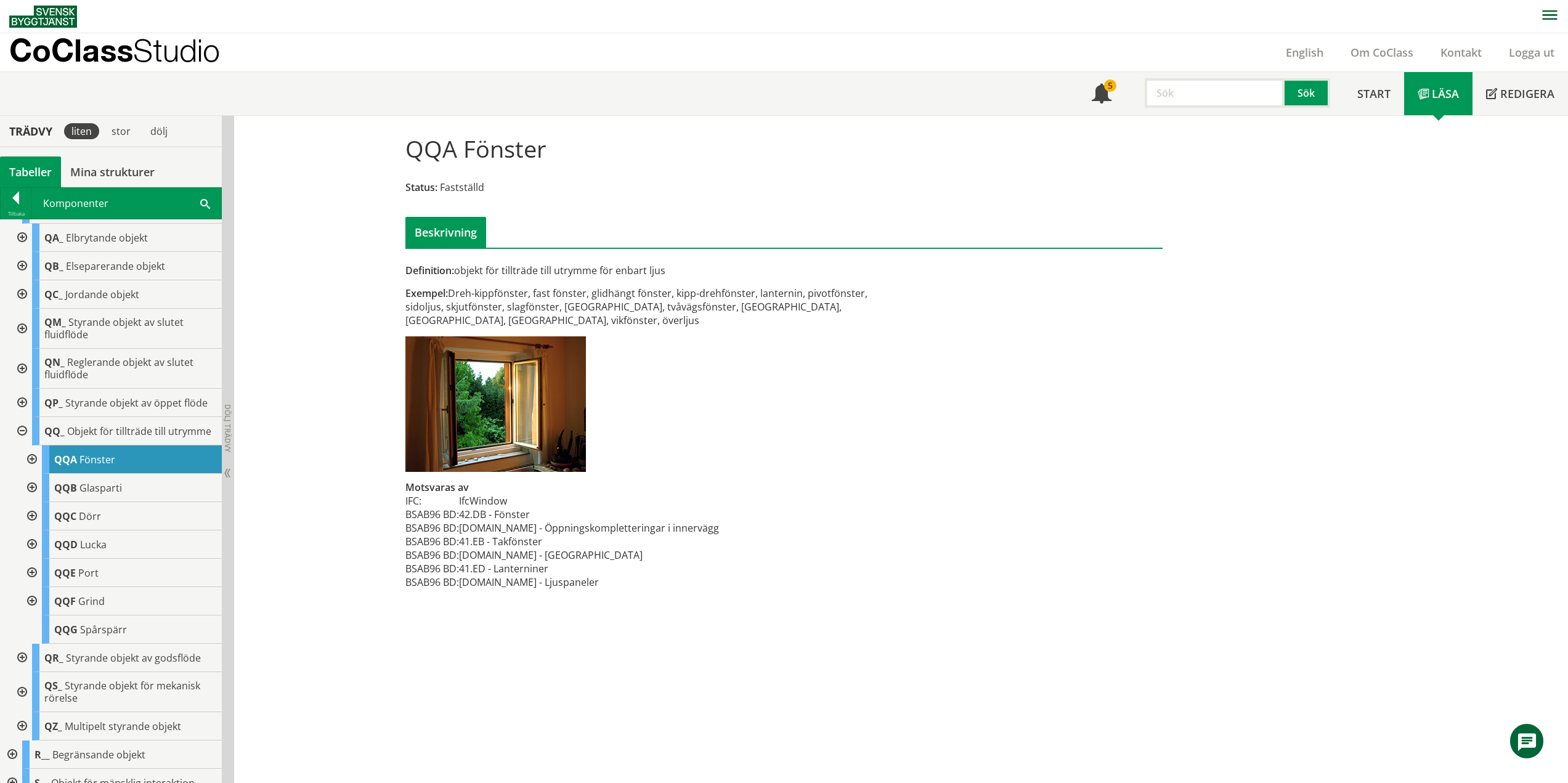
drag, startPoint x: 415, startPoint y: 151, endPoint x: 486, endPoint y: 152, distance: 71.0
click at [486, 152] on h1 "QQA Fönster" at bounding box center [476, 148] width 141 height 27
drag, startPoint x: 411, startPoint y: 151, endPoint x: 450, endPoint y: 152, distance: 39.0
click at [450, 152] on h1 "QQA Fönster" at bounding box center [476, 148] width 141 height 27
drag, startPoint x: 462, startPoint y: 151, endPoint x: 488, endPoint y: 154, distance: 26.2
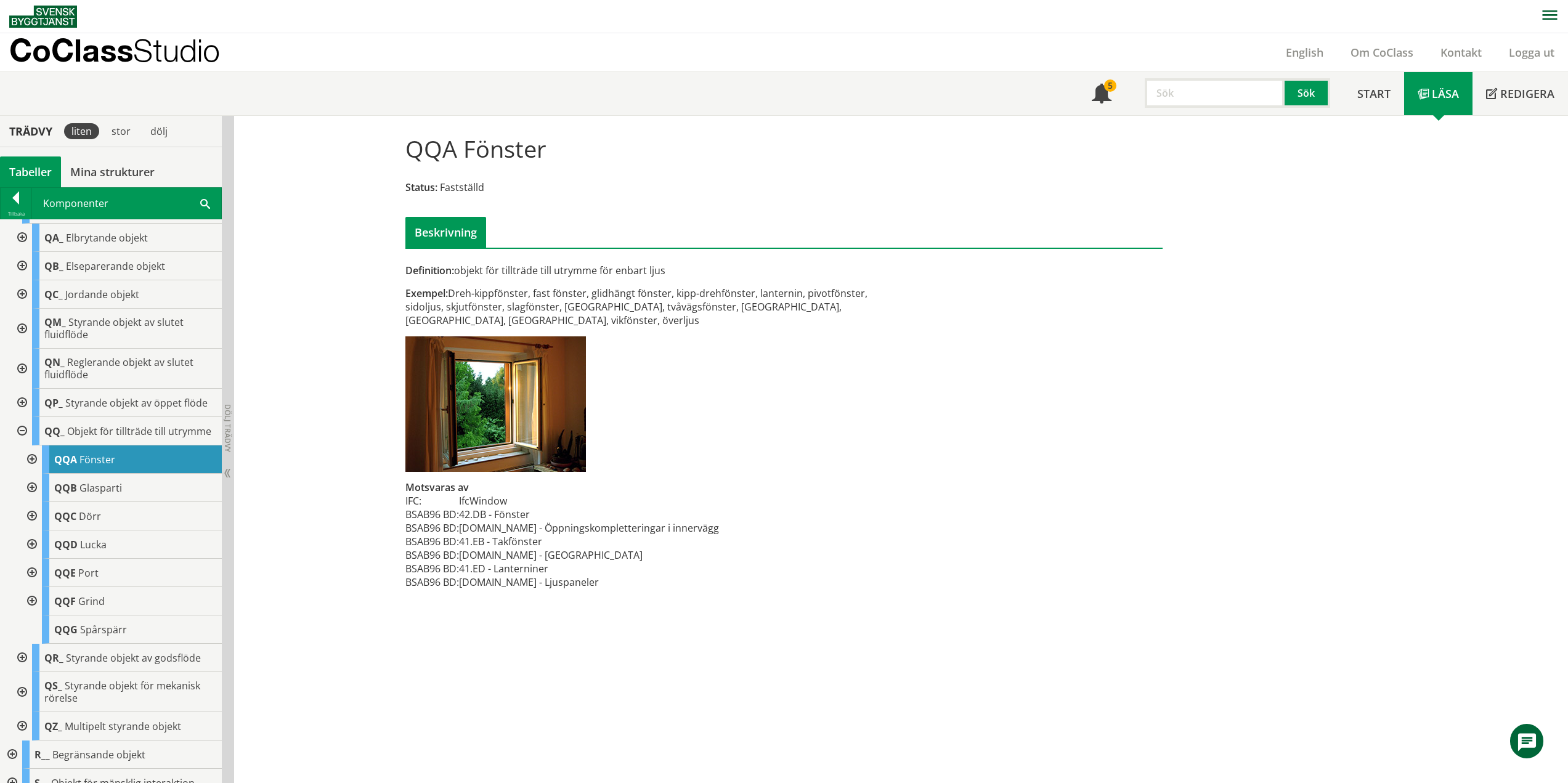
click at [511, 155] on h1 "QQA Fönster" at bounding box center [476, 148] width 141 height 27
drag, startPoint x: 422, startPoint y: 295, endPoint x: 457, endPoint y: 325, distance: 46.1
click at [457, 325] on div "Exempel: Dreh-kippfönster, fast fönster, glidhängt fönster, kipp-drehfönster, l…" at bounding box center [654, 307] width 498 height 41
click at [34, 467] on div at bounding box center [31, 459] width 22 height 28
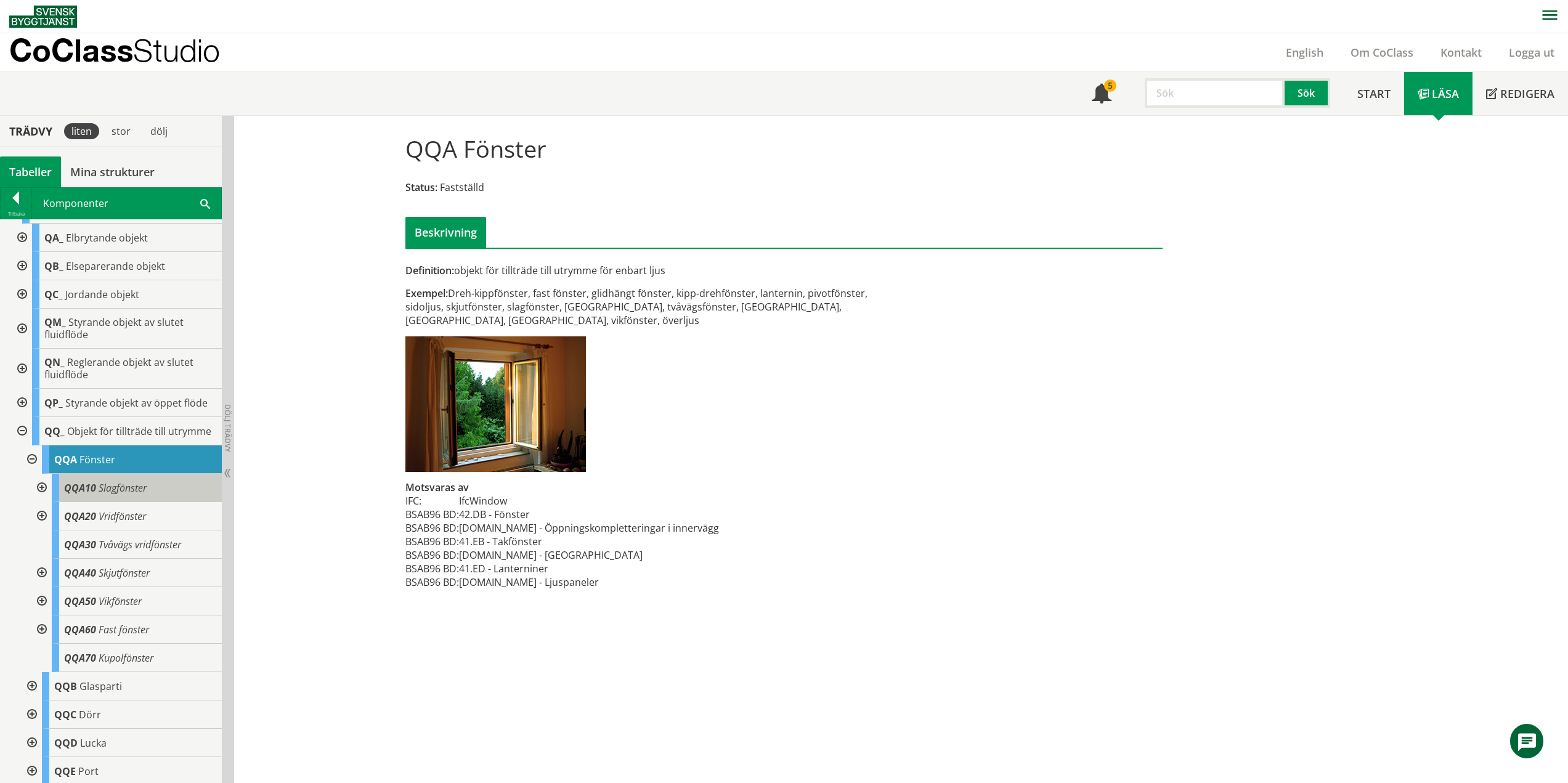
click at [129, 495] on span "Slagfönster" at bounding box center [122, 488] width 48 height 14
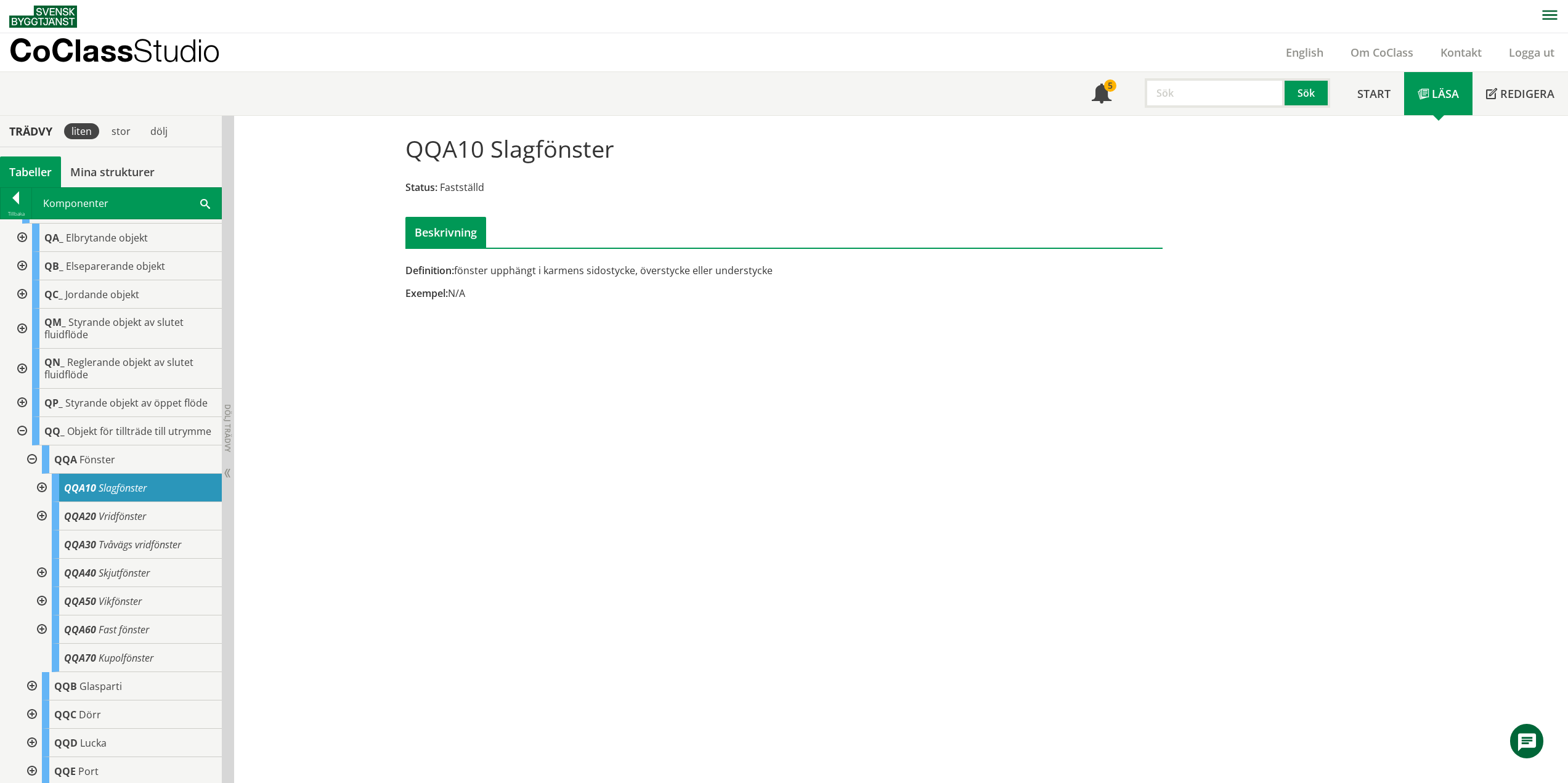
click at [43, 497] on div at bounding box center [41, 488] width 22 height 28
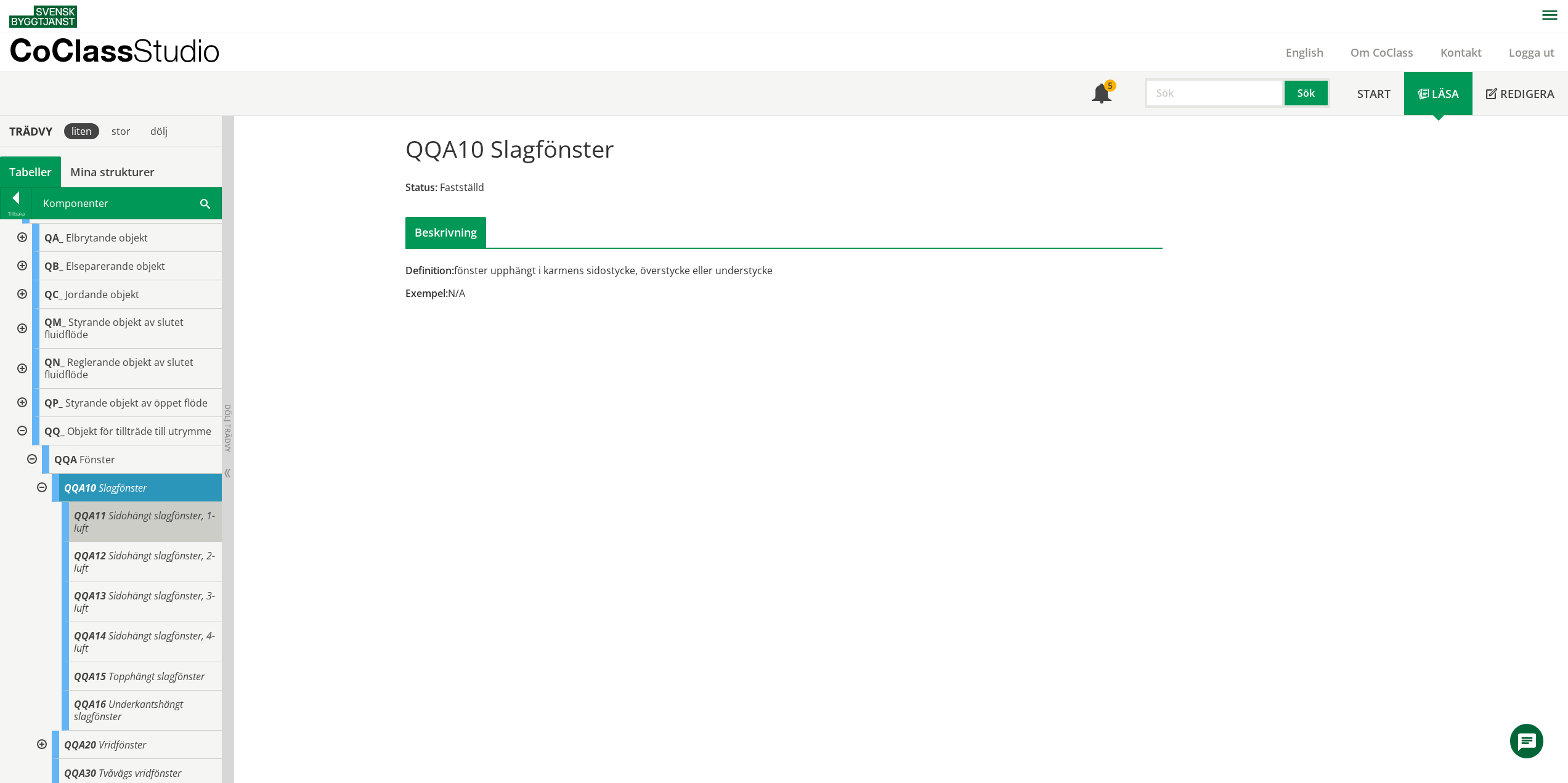
click at [108, 531] on span "Sidohängt slagfönster, 1-luft" at bounding box center [145, 522] width 141 height 26
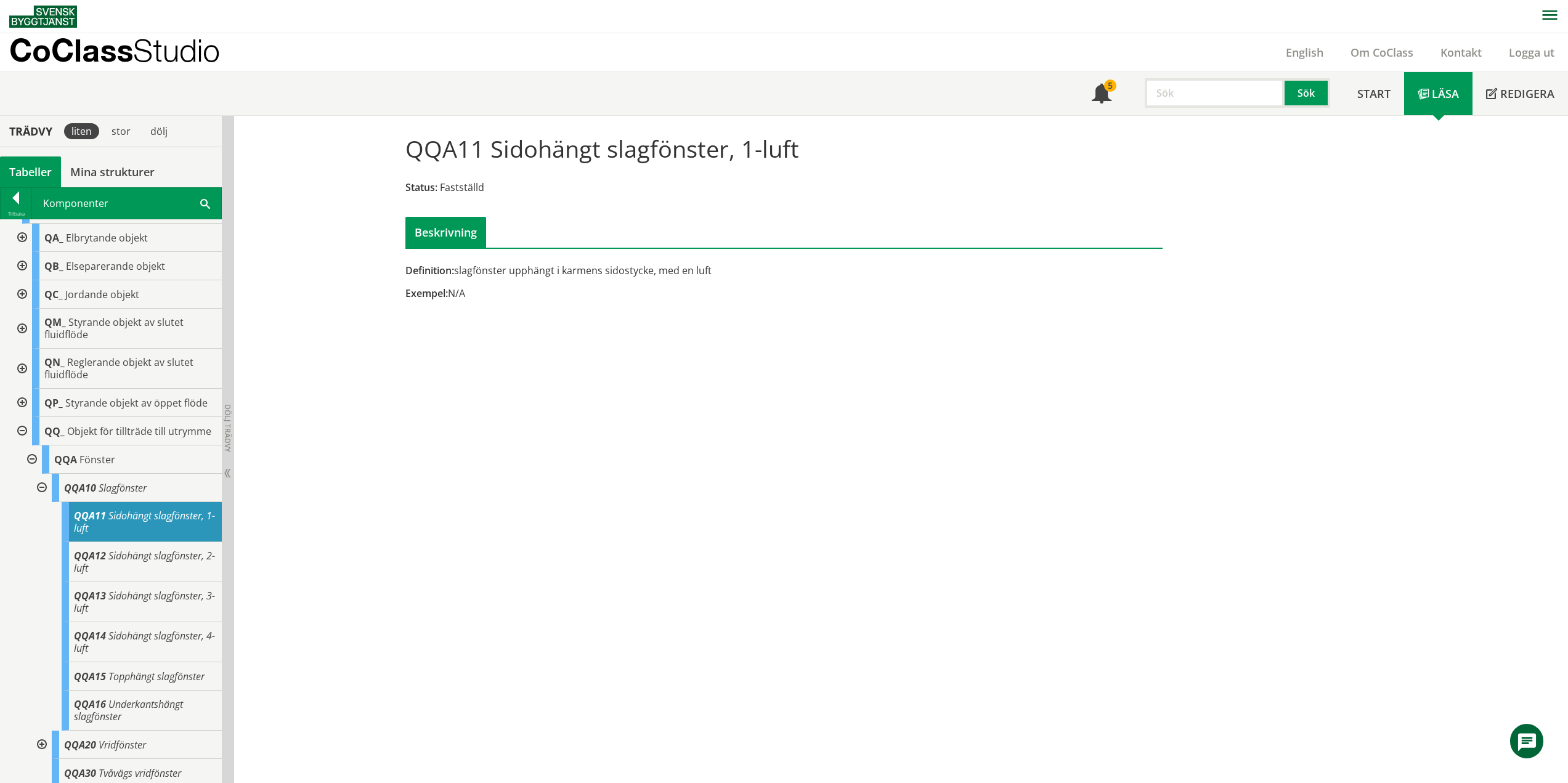
click at [133, 526] on span "Sidohängt slagfönster, 1-luft" at bounding box center [145, 522] width 141 height 26
click at [145, 550] on div "QQA12 Sidohängt slagfönster, 2-luft" at bounding box center [142, 562] width 160 height 40
click at [147, 532] on span "Sidohängt slagfönster, 1-luft" at bounding box center [145, 522] width 141 height 26
click at [25, 399] on div at bounding box center [21, 403] width 22 height 28
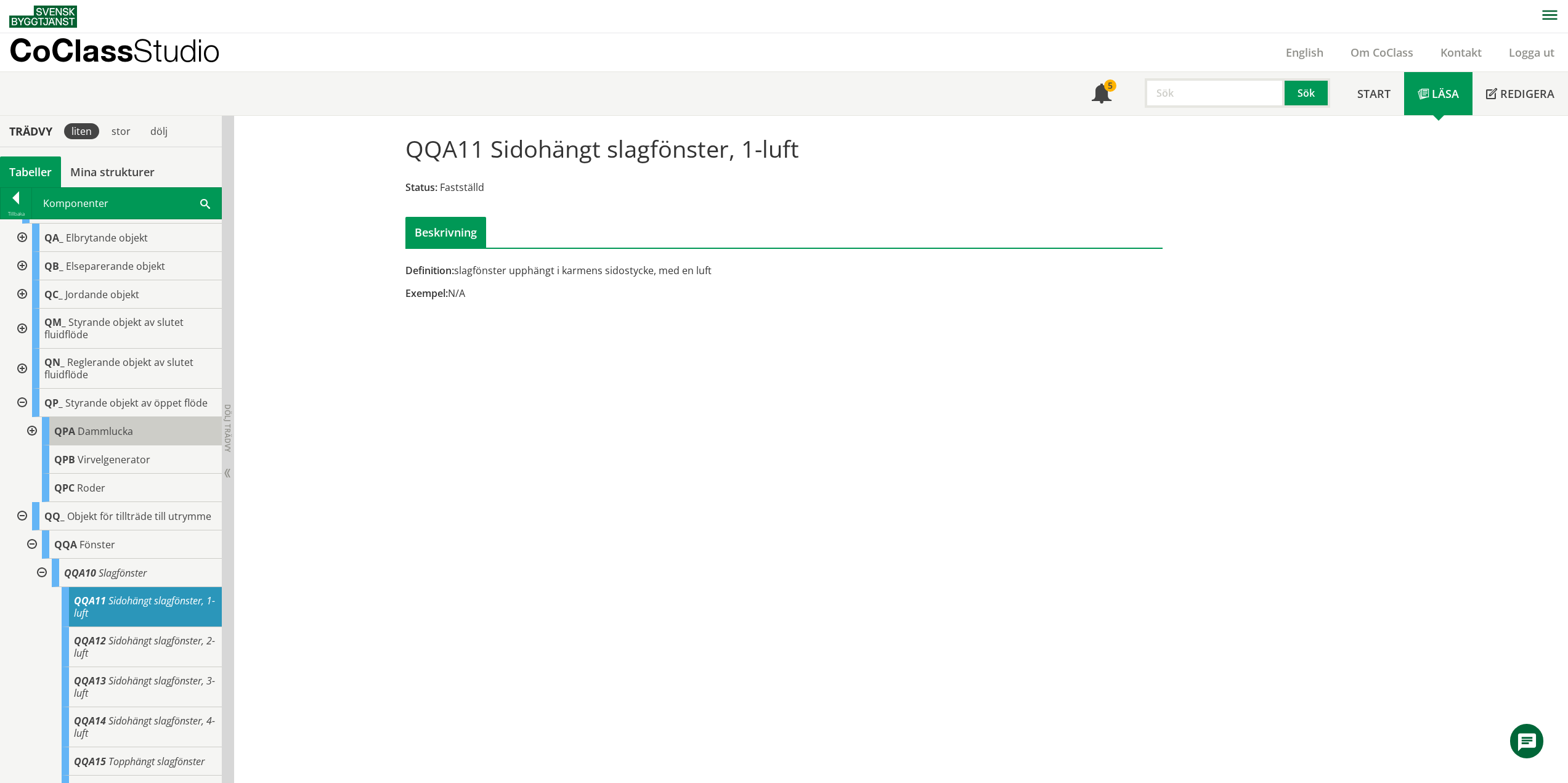
click at [83, 440] on div "QPA Dammlucka" at bounding box center [132, 431] width 180 height 28
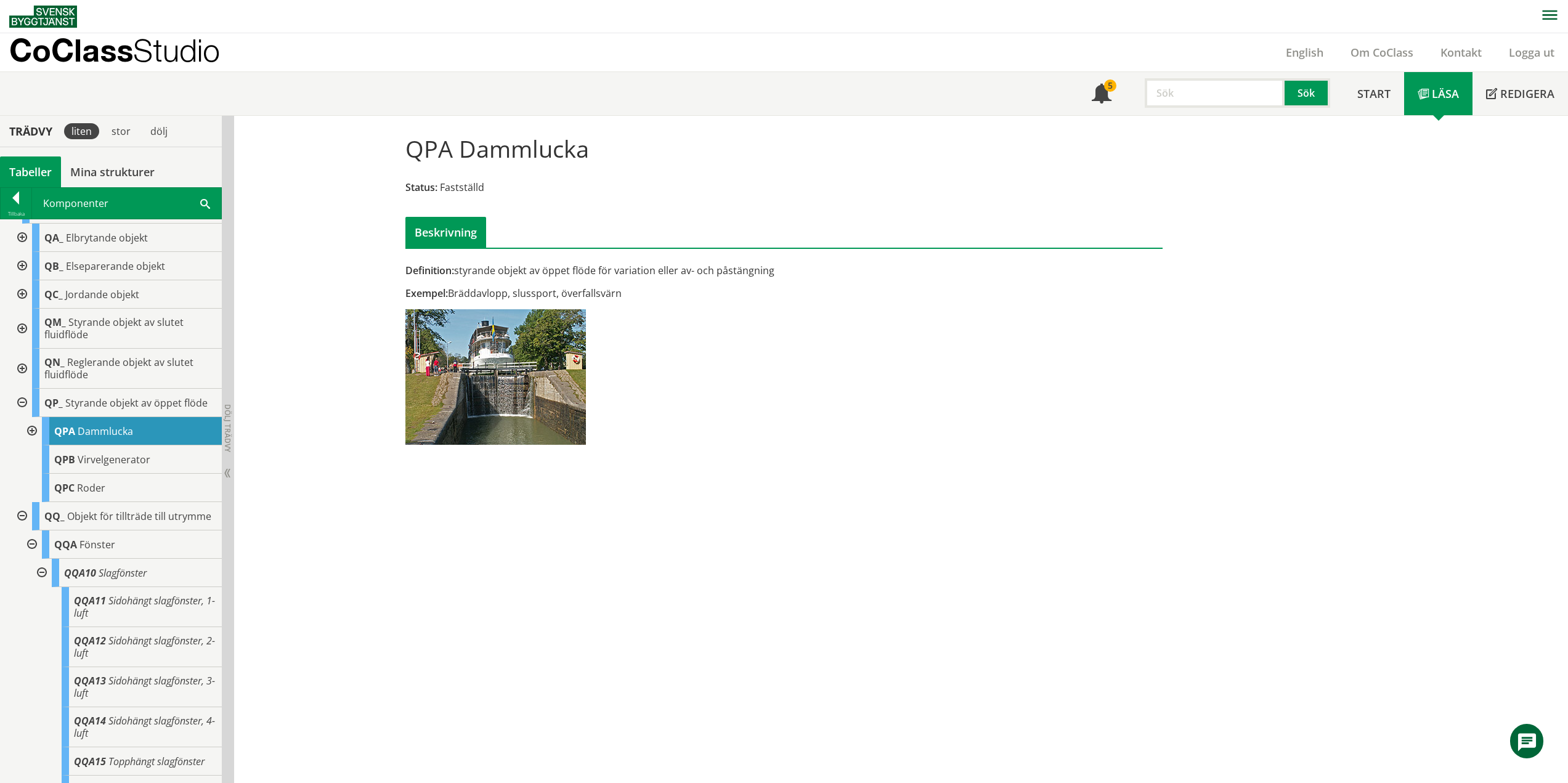
drag, startPoint x: 34, startPoint y: 428, endPoint x: 45, endPoint y: 435, distance: 13.0
click at [34, 428] on div at bounding box center [31, 431] width 22 height 28
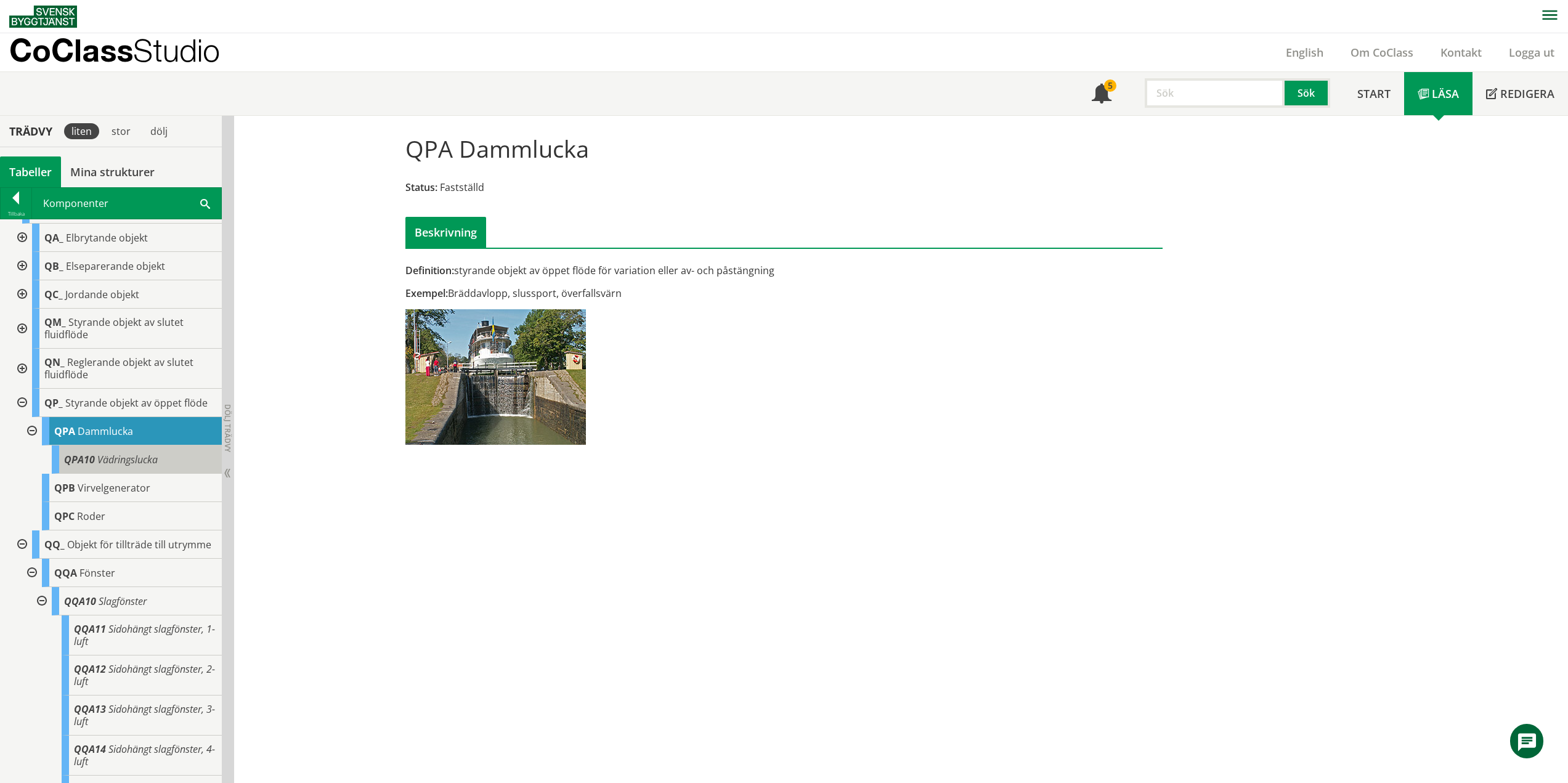
click at [96, 464] on div "QPA10 Vädringslucka" at bounding box center [137, 459] width 170 height 28
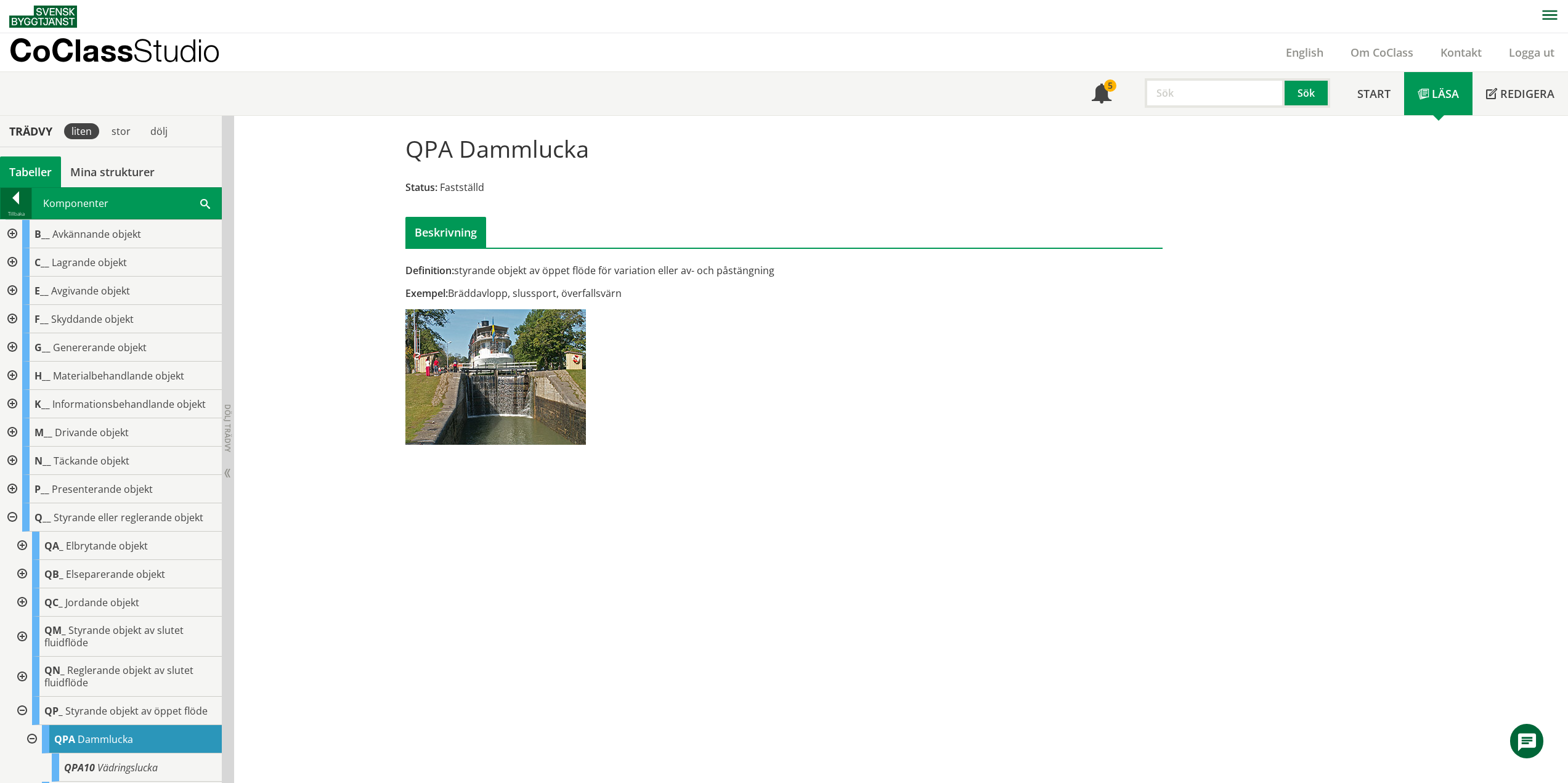
click at [21, 211] on div "Tillbaka" at bounding box center [16, 214] width 31 height 10
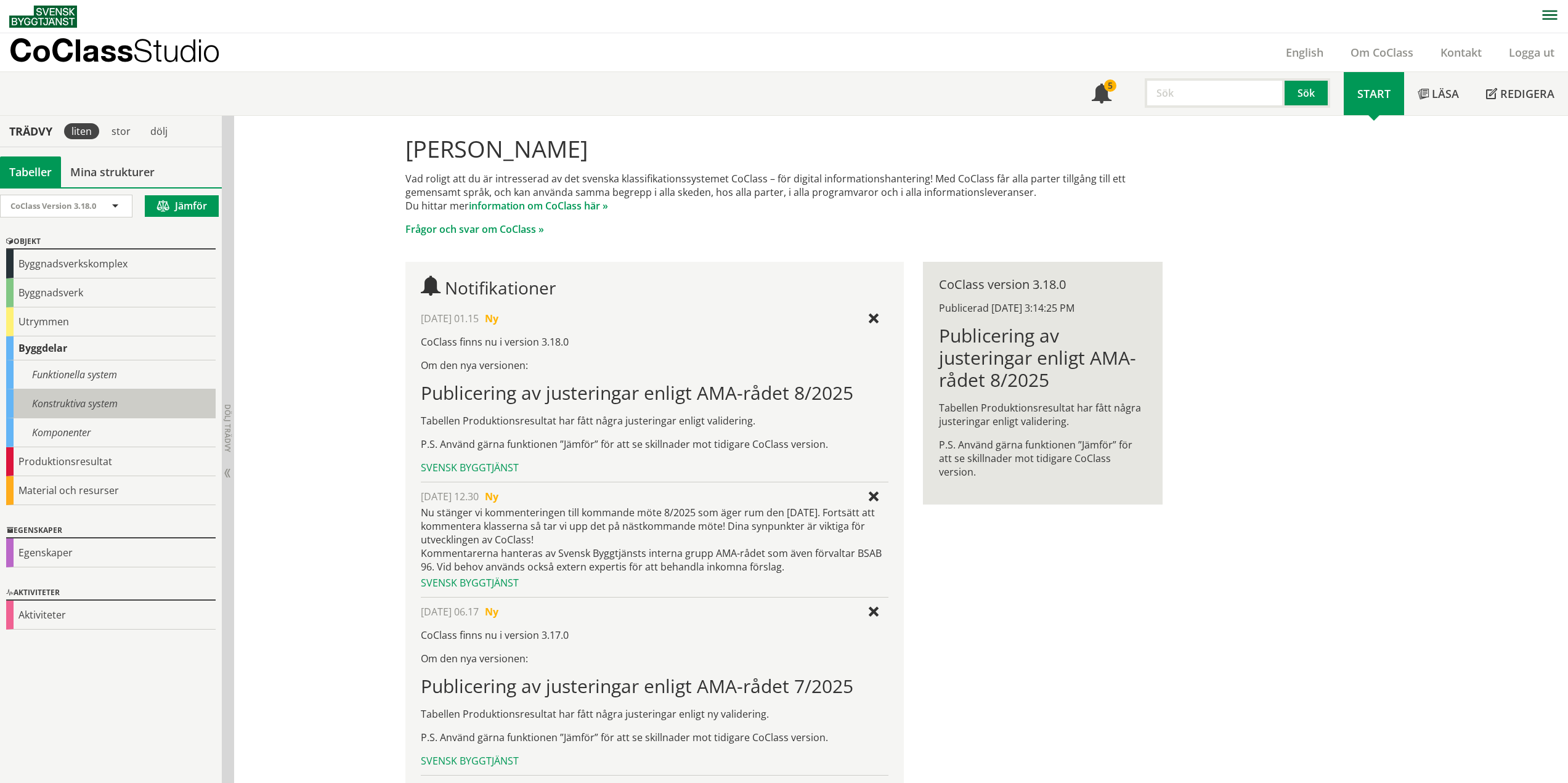
click at [67, 406] on div "Konstruktiva system" at bounding box center [111, 404] width 209 height 29
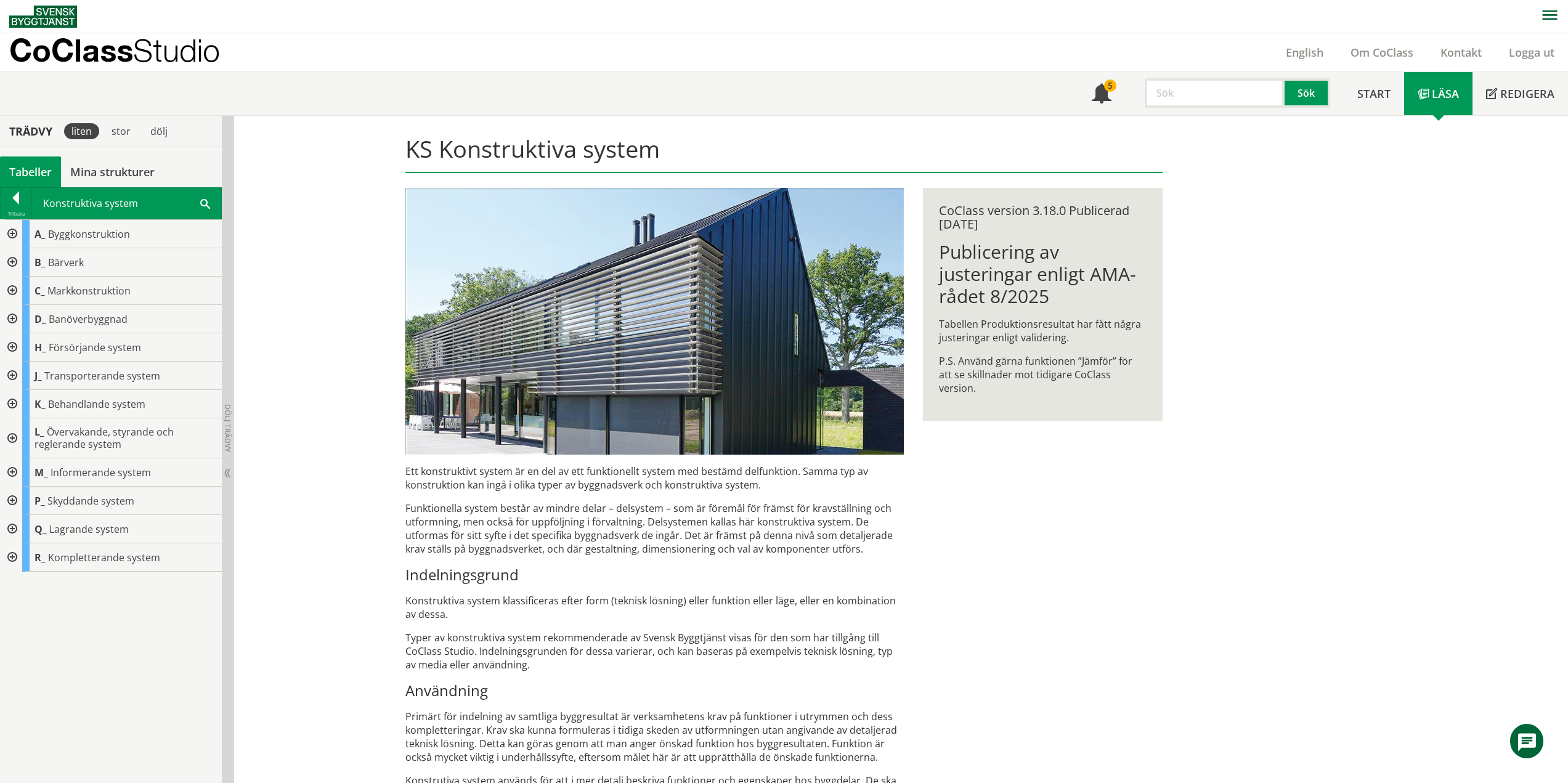
click at [13, 375] on div at bounding box center [11, 375] width 22 height 28
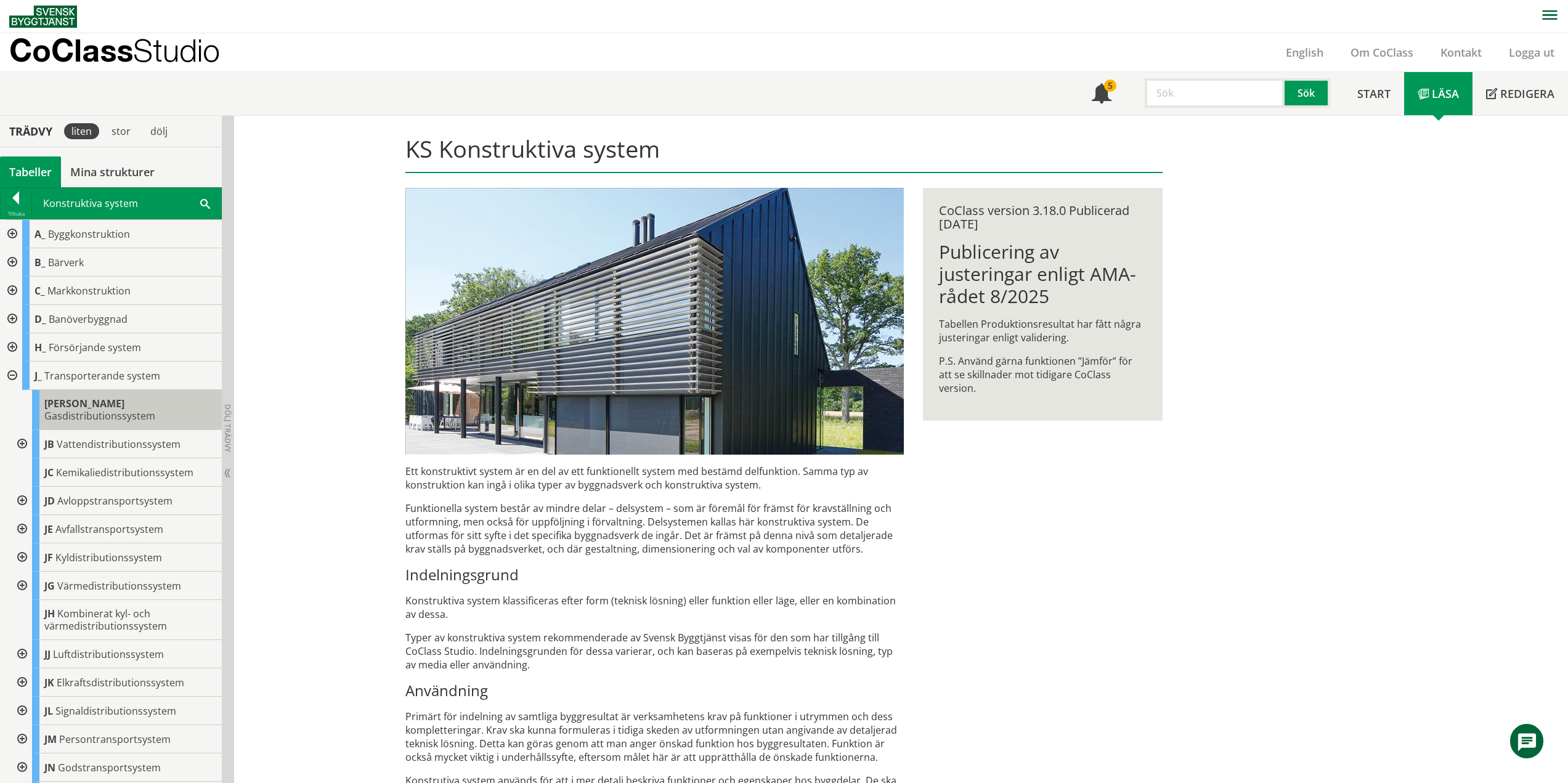
click at [86, 409] on span "Gasdistributionssystem" at bounding box center [100, 416] width 111 height 14
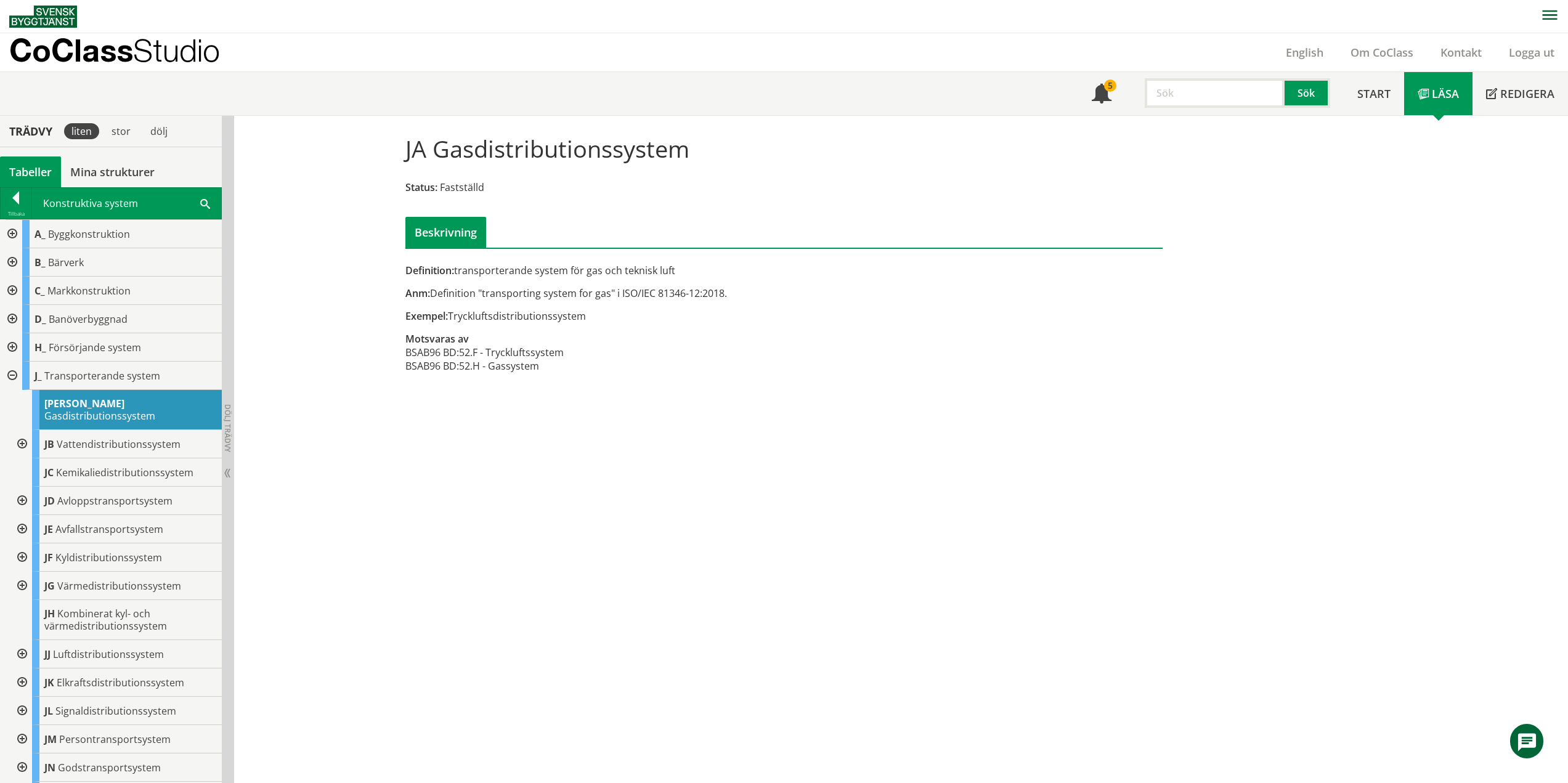
click at [481, 299] on div "Anm: Definition "transporting system for gas" i ISO/IEC 81346-12:2018." at bounding box center [654, 294] width 498 height 14
drag, startPoint x: 454, startPoint y: 270, endPoint x: 624, endPoint y: 274, distance: 170.0
click at [624, 274] on div "Definition: transporterande system för gas och teknisk luft" at bounding box center [654, 271] width 498 height 14
drag, startPoint x: 410, startPoint y: 294, endPoint x: 529, endPoint y: 297, distance: 119.0
click at [529, 297] on div "Anm: Definition "transporting system for gas" i ISO/IEC 81346-12:2018." at bounding box center [654, 294] width 498 height 14
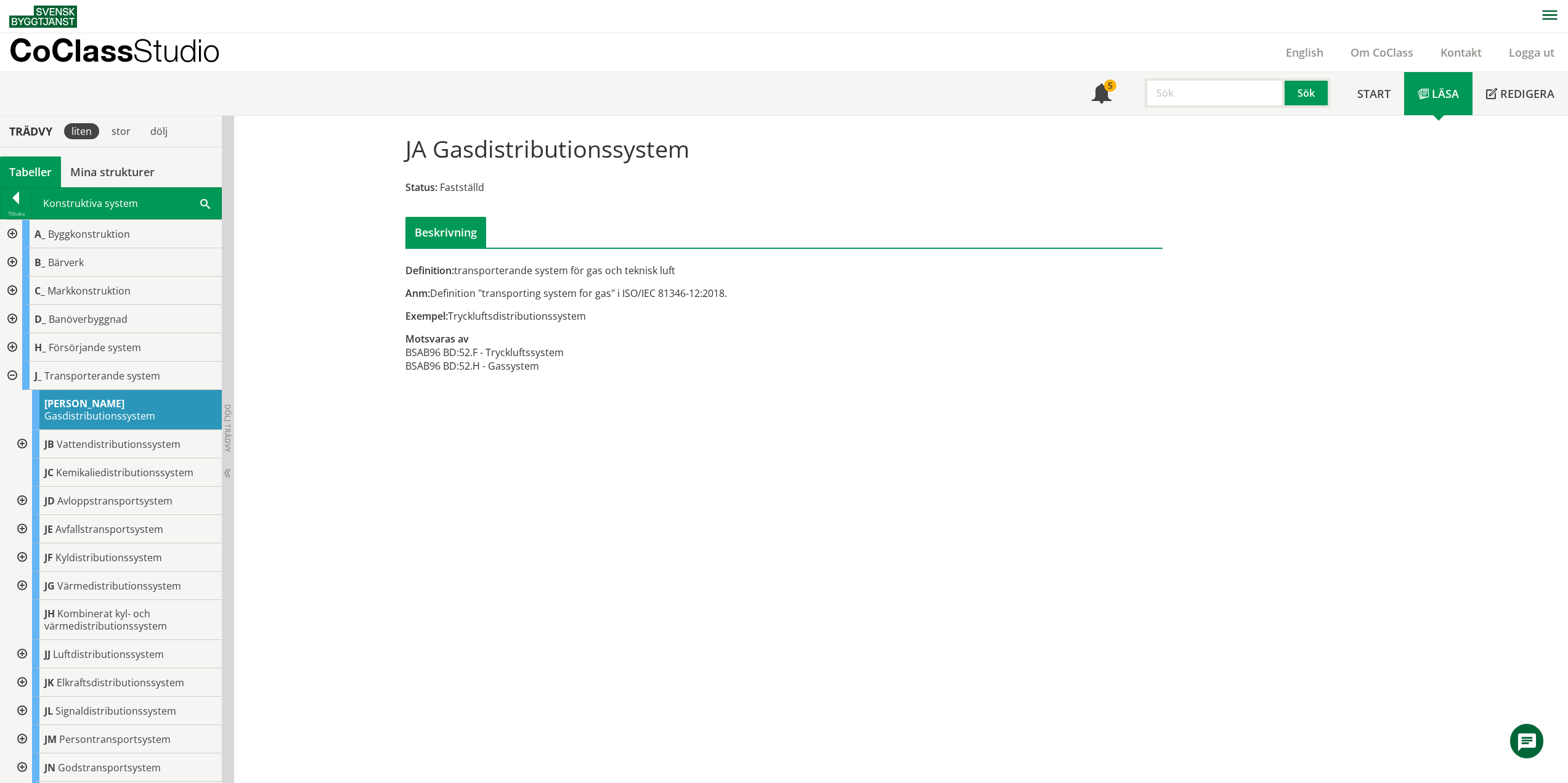
drag, startPoint x: 461, startPoint y: 276, endPoint x: 674, endPoint y: 274, distance: 213.0
click at [674, 274] on div "Definition: transporterande system för gas och teknisk luft" at bounding box center [654, 271] width 498 height 14
drag, startPoint x: 413, startPoint y: 319, endPoint x: 564, endPoint y: 318, distance: 151.0
click at [564, 318] on div "Exempel: Tryckluftsdistributionssystem" at bounding box center [654, 316] width 498 height 14
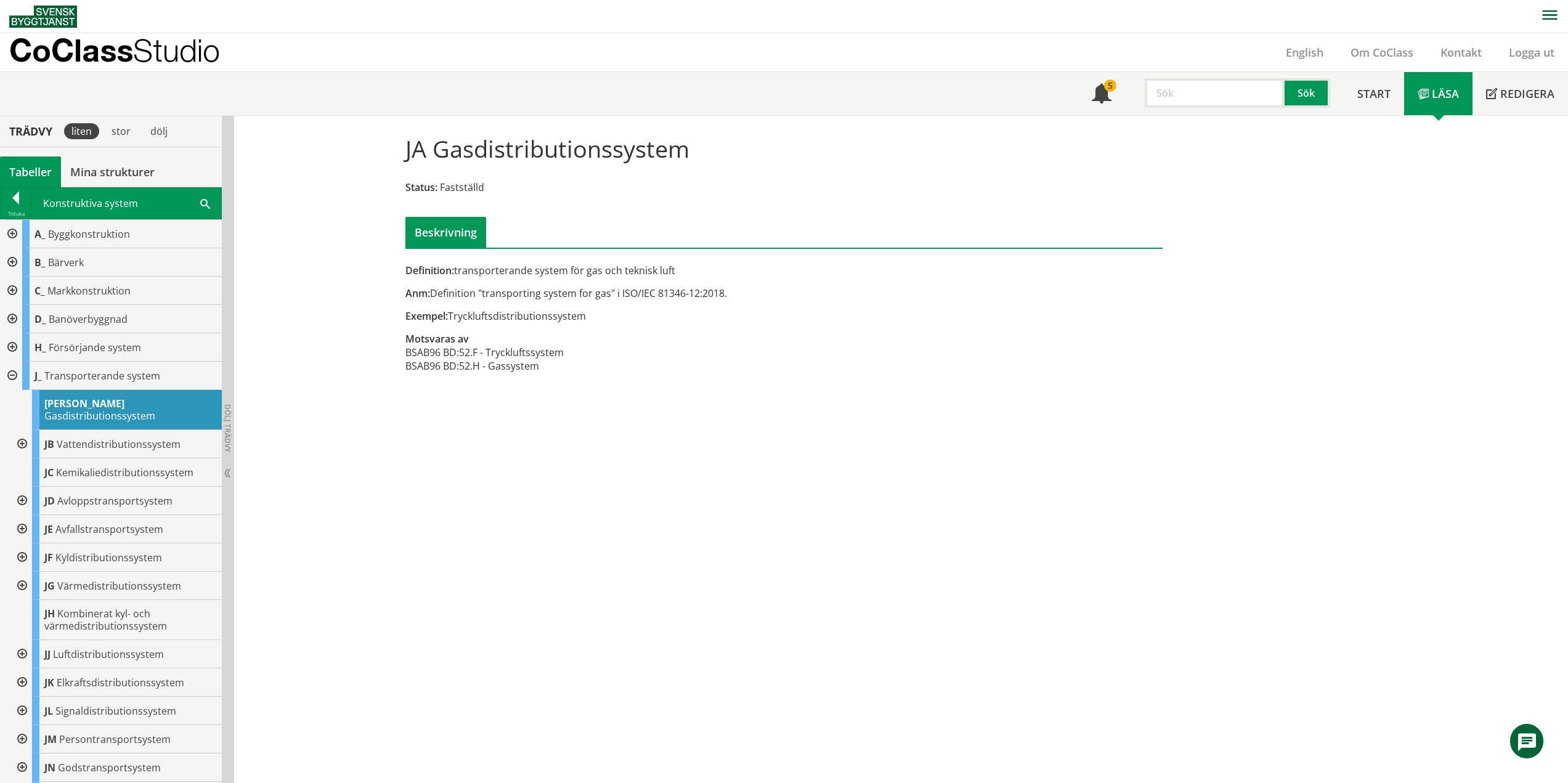
drag, startPoint x: 523, startPoint y: 365, endPoint x: 516, endPoint y: 363, distance: 7.3
click at [523, 365] on td "52.H - Gassystem" at bounding box center [511, 366] width 105 height 14
drag, startPoint x: 486, startPoint y: 358, endPoint x: 420, endPoint y: 340, distance: 68.4
click at [446, 348] on tr "BSAB96 BD: 52.F - Tryckluftssystem" at bounding box center [484, 352] width 158 height 14
drag, startPoint x: 404, startPoint y: 335, endPoint x: 476, endPoint y: 365, distance: 78.0
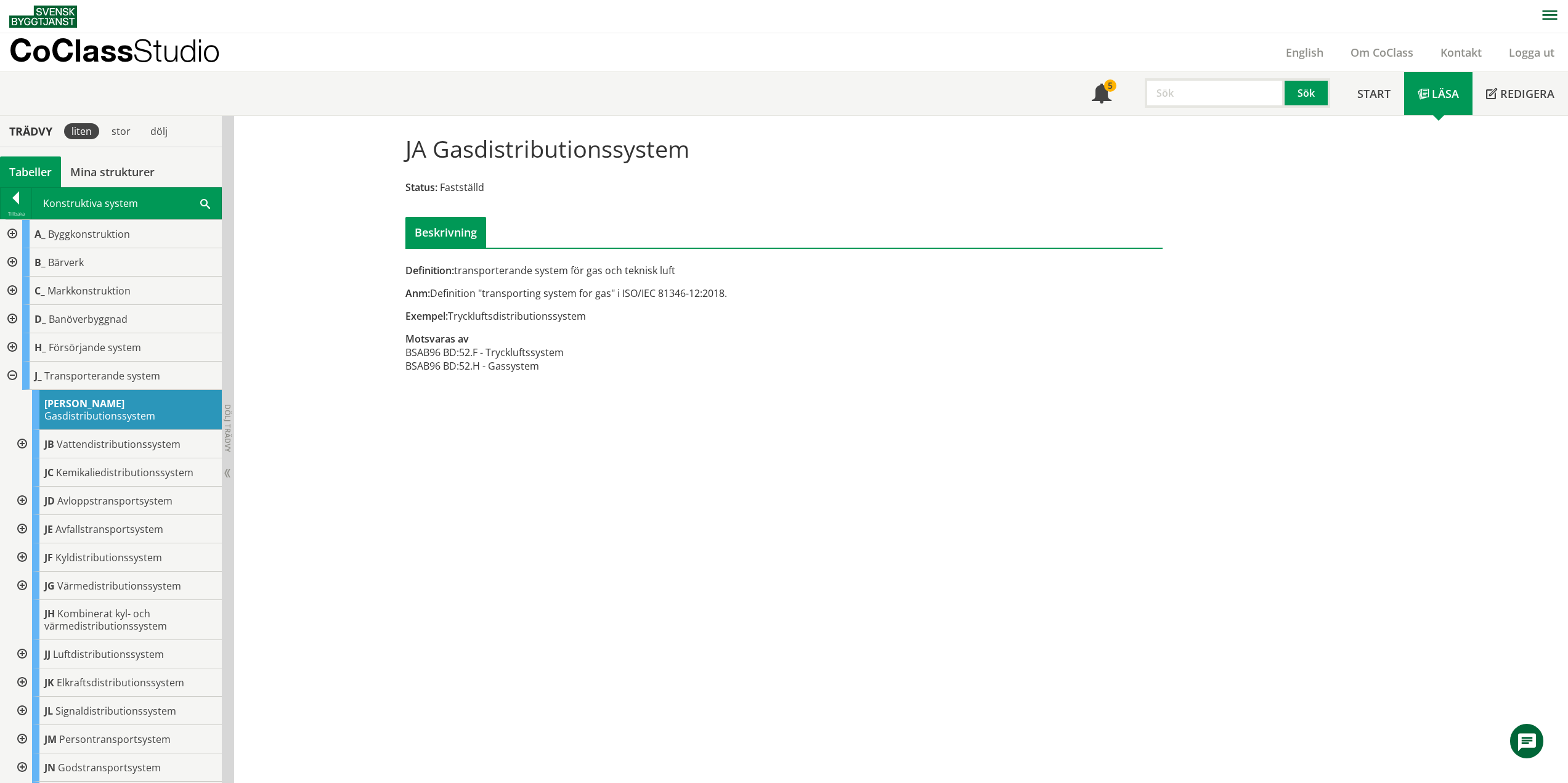
click at [476, 365] on div "Definition: transporterande system för gas och teknisk luft Anm: Definition "tr…" at bounding box center [655, 325] width 517 height 123
click at [476, 365] on td "52.H - Gassystem" at bounding box center [511, 366] width 105 height 14
drag, startPoint x: 419, startPoint y: 336, endPoint x: 463, endPoint y: 367, distance: 53.8
click at [463, 367] on div "Definition: transporterande system för gas och teknisk luft Anm: Definition "tr…" at bounding box center [655, 325] width 517 height 123
click at [463, 367] on td "52.H - Gassystem" at bounding box center [511, 366] width 105 height 14
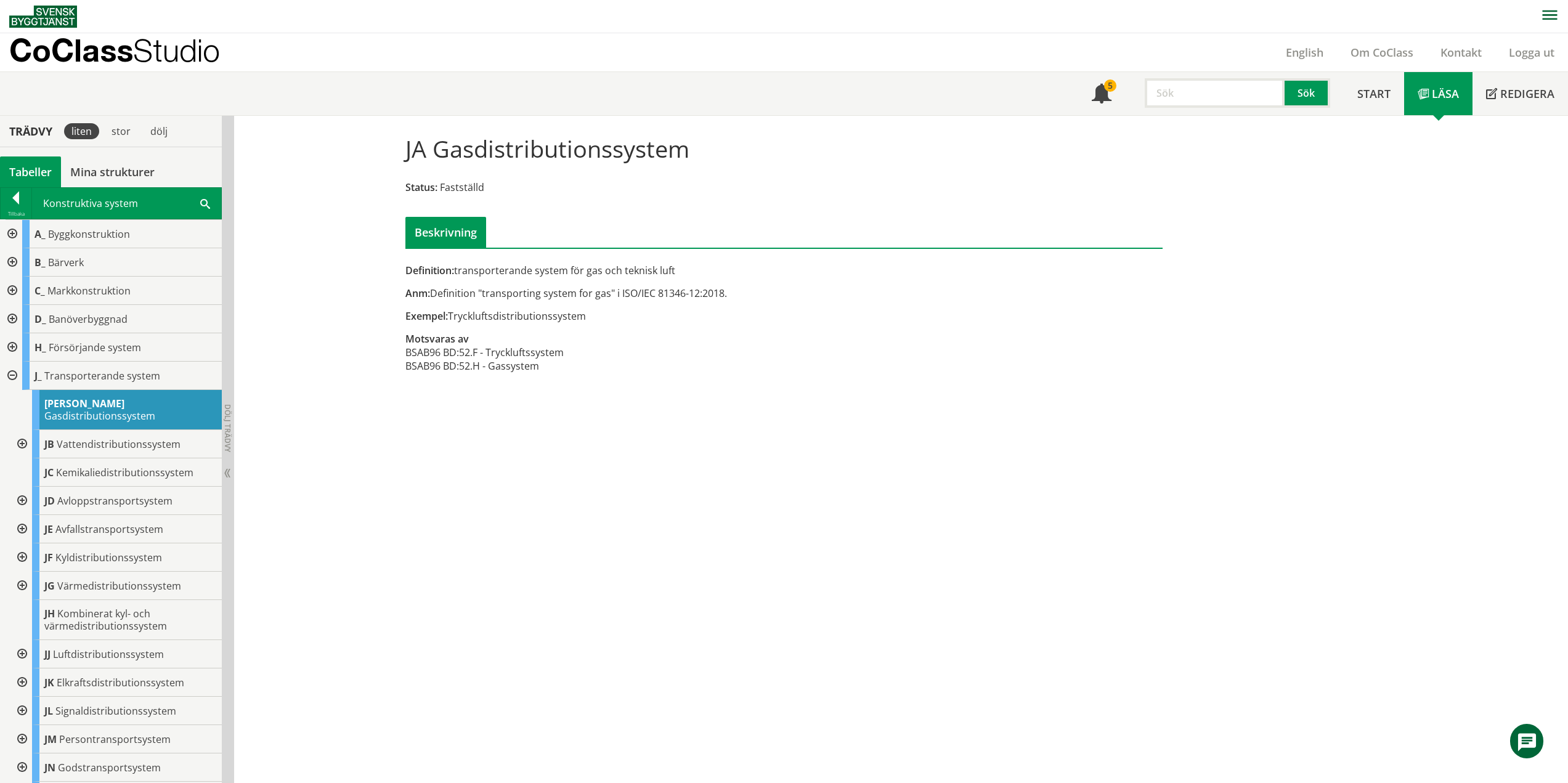
click at [491, 295] on div "Anm: Definition "transporting system for gas" i ISO/IEC 81346-12:2018." at bounding box center [654, 294] width 498 height 14
drag, startPoint x: 454, startPoint y: 339, endPoint x: 484, endPoint y: 377, distance: 48.4
click at [484, 377] on div "Definition: transporterande system för gas och teknisk luft Anm: Definition "tr…" at bounding box center [655, 325] width 517 height 123
click at [518, 289] on div "Anm: Definition "transporting system for gas" i ISO/IEC 81346-12:2018." at bounding box center [654, 294] width 498 height 14
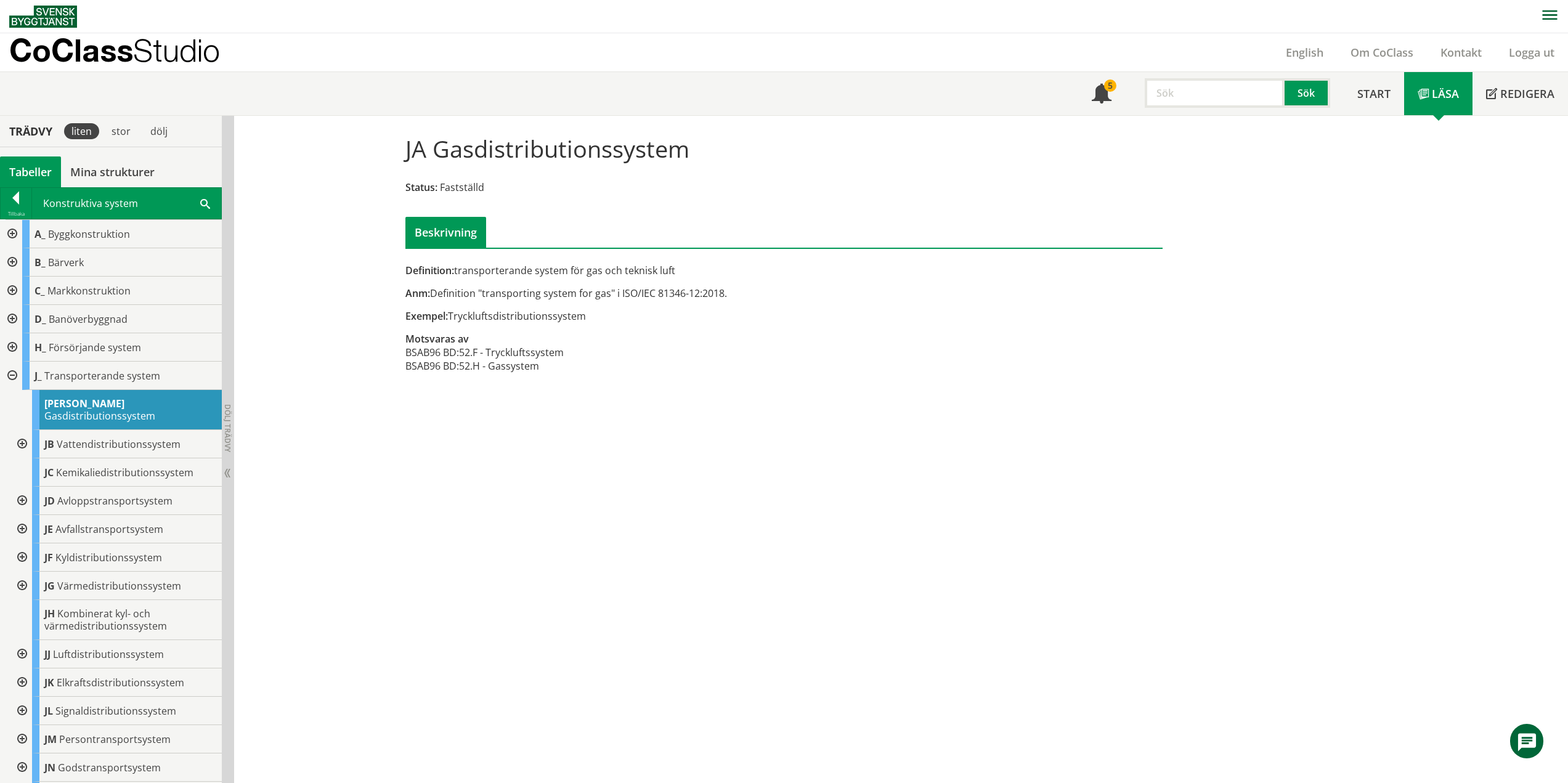
drag, startPoint x: 418, startPoint y: 335, endPoint x: 452, endPoint y: 388, distance: 63.0
click at [452, 388] on div "JA Gasdistributionssystem Status: Fastställd Beskrivning Definition: transporte…" at bounding box center [784, 254] width 789 height 277
drag, startPoint x: 397, startPoint y: 329, endPoint x: 486, endPoint y: 380, distance: 102.6
click at [486, 380] on div "Definition: transporterande system för gas och teknisk luft Anm: Definition "tr…" at bounding box center [655, 325] width 517 height 123
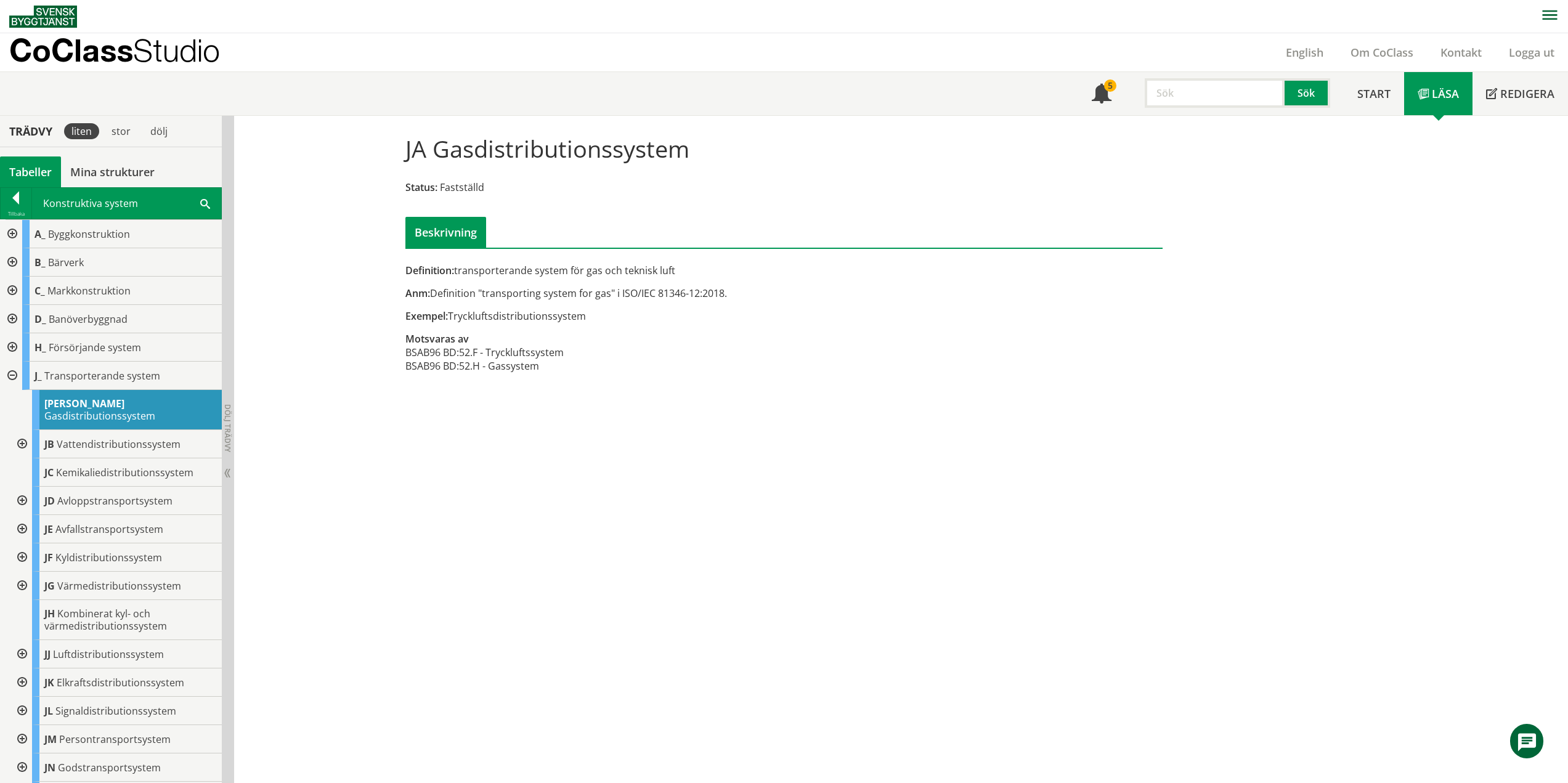
click at [486, 380] on div "Definition: transporterande system för gas och teknisk luft Anm: Definition "tr…" at bounding box center [655, 325] width 517 height 123
click at [446, 294] on div "Anm: Definition "transporting system for gas" i ISO/IEC 81346-12:2018." at bounding box center [654, 294] width 498 height 14
drag, startPoint x: 478, startPoint y: 290, endPoint x: 605, endPoint y: 289, distance: 127.0
click at [605, 289] on div "Anm: Definition "transporting system for gas" i ISO/IEC 81346-12:2018." at bounding box center [654, 294] width 498 height 14
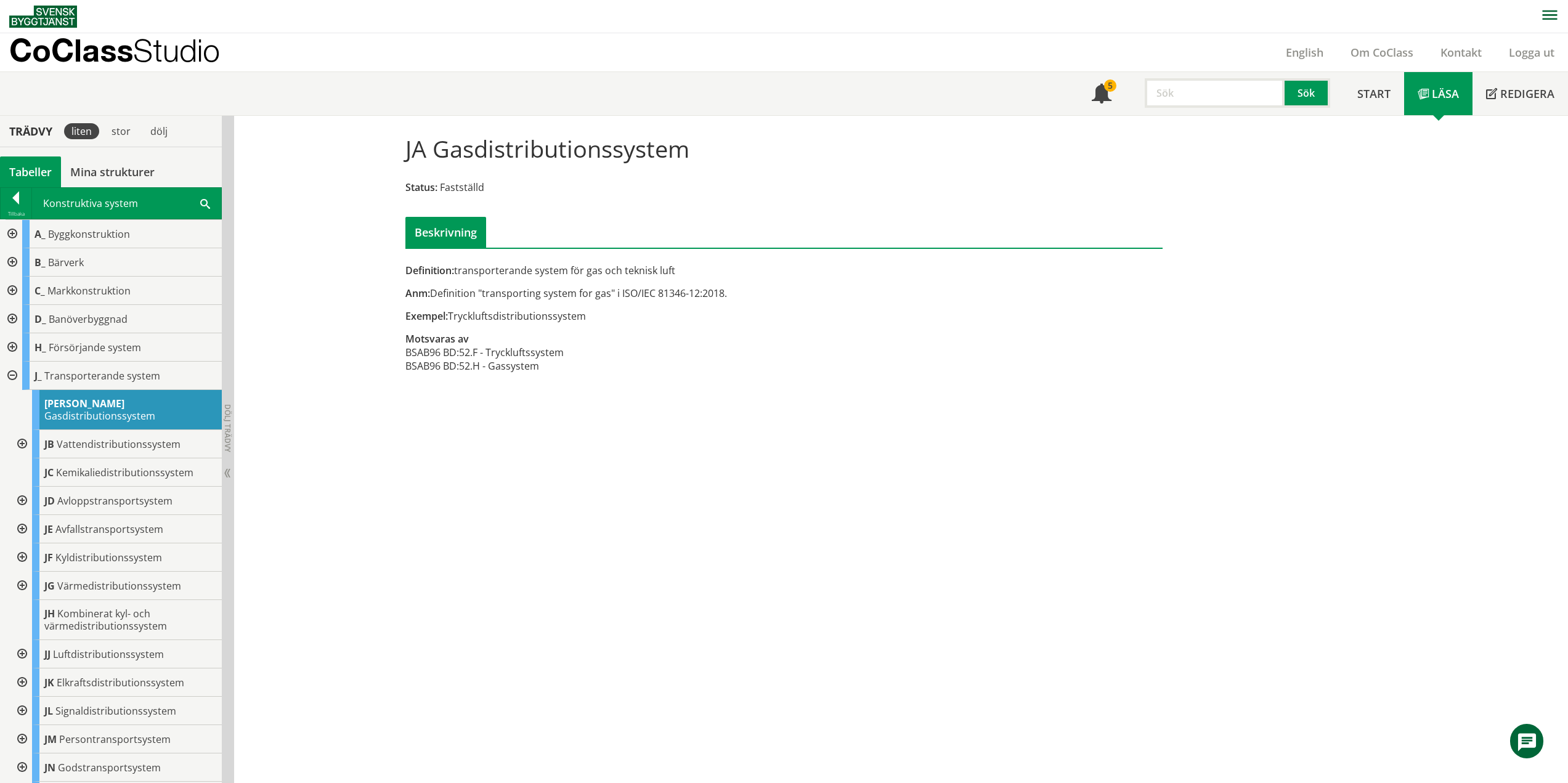
click at [438, 237] on div "Beskrivning" at bounding box center [445, 232] width 80 height 31
click at [114, 444] on div "JB Vattendistributionssystem" at bounding box center [127, 444] width 190 height 28
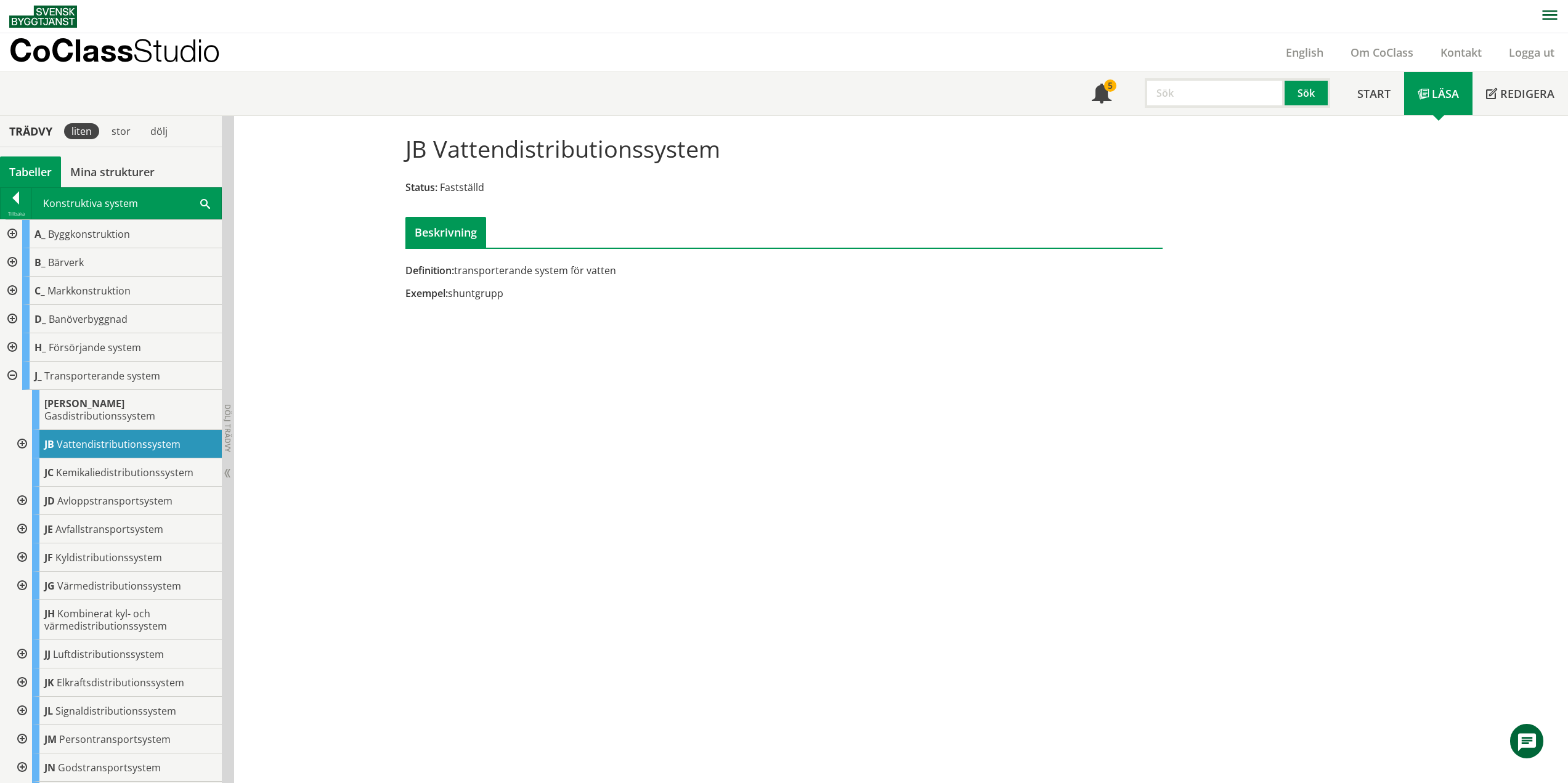
click at [8, 377] on div at bounding box center [11, 375] width 22 height 28
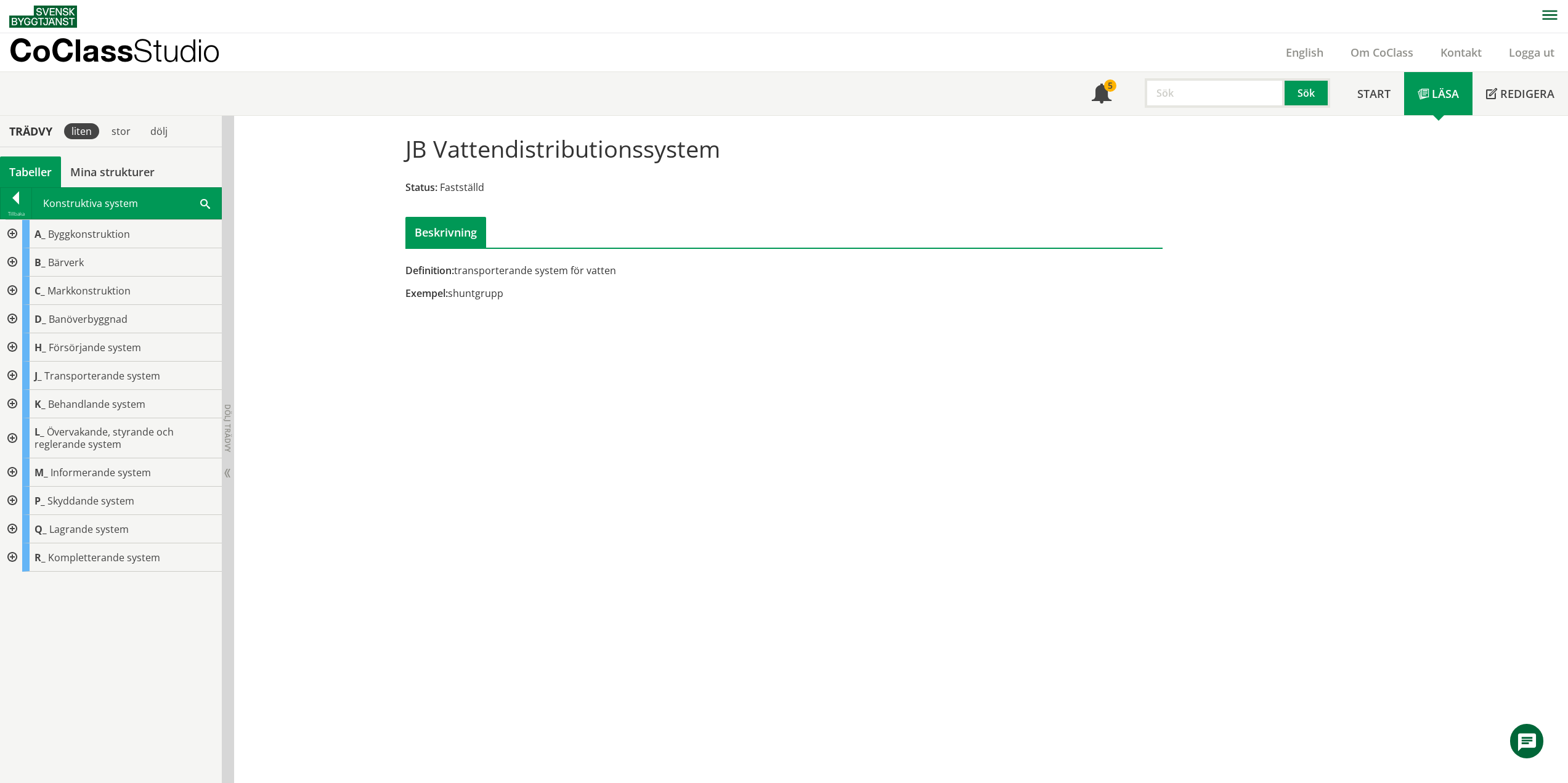
click at [455, 271] on div "Definition: transporterande system för vatten" at bounding box center [654, 271] width 498 height 14
click at [14, 258] on div at bounding box center [11, 262] width 22 height 28
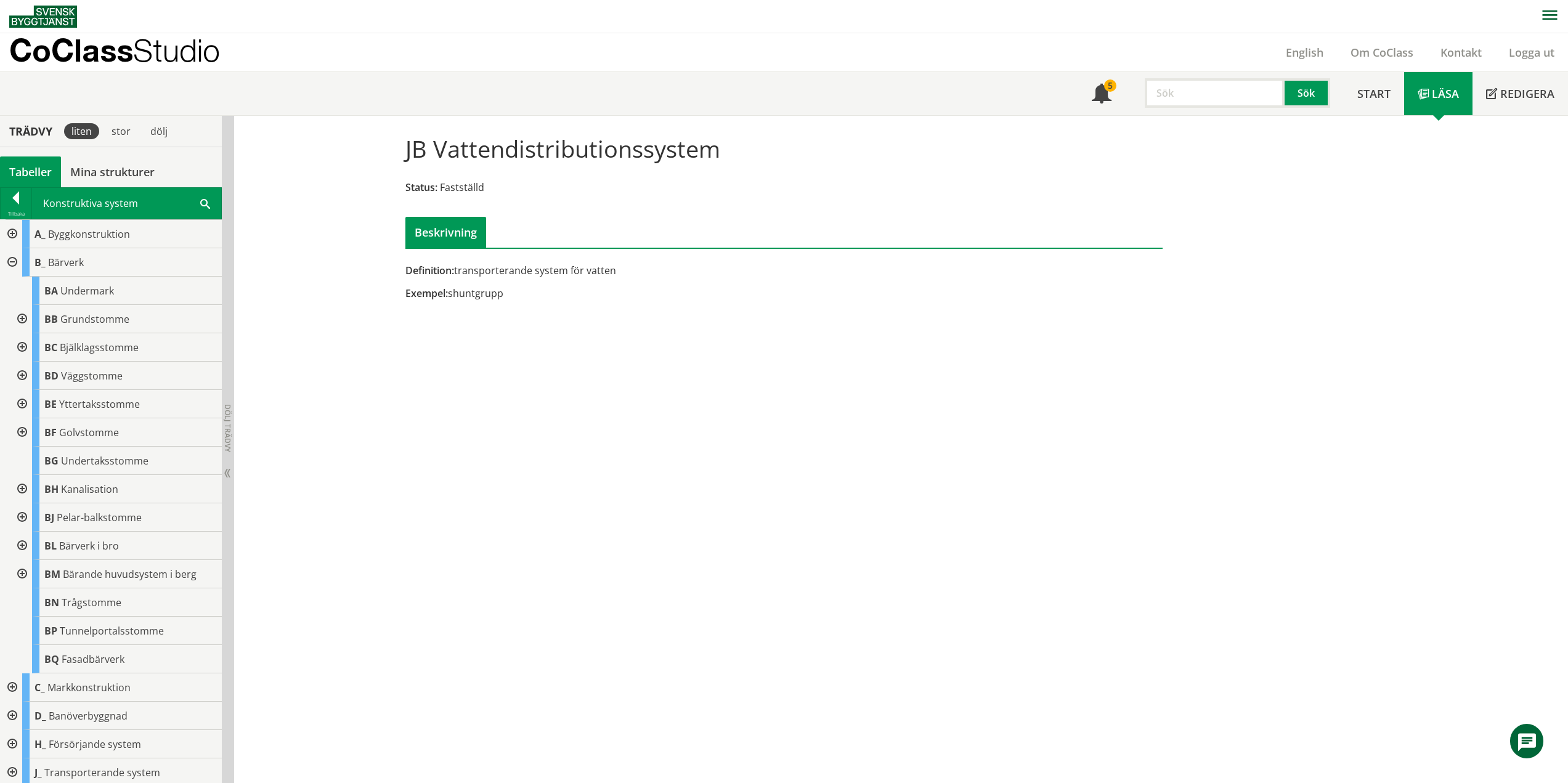
click at [26, 315] on div at bounding box center [21, 319] width 22 height 28
click at [16, 258] on div at bounding box center [11, 262] width 22 height 28
